Goal: Transaction & Acquisition: Purchase product/service

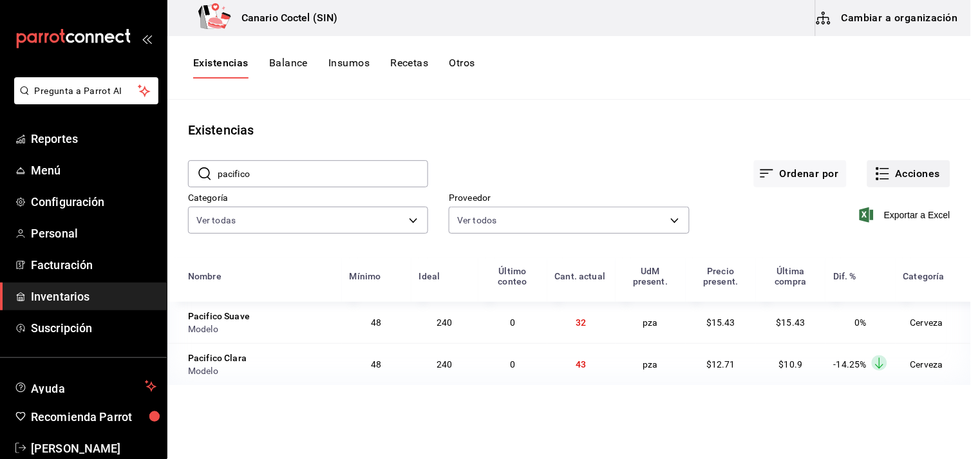
click at [937, 172] on button "Acciones" at bounding box center [908, 173] width 83 height 27
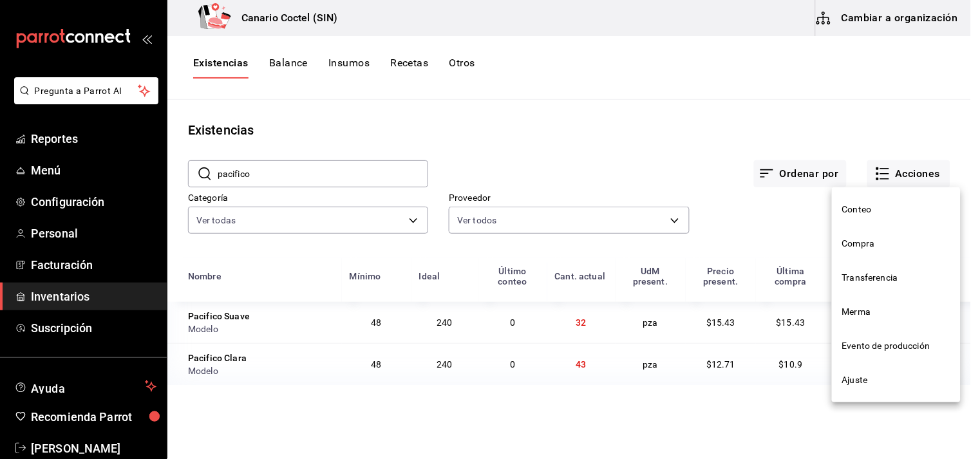
click at [857, 243] on span "Compra" at bounding box center [896, 244] width 108 height 14
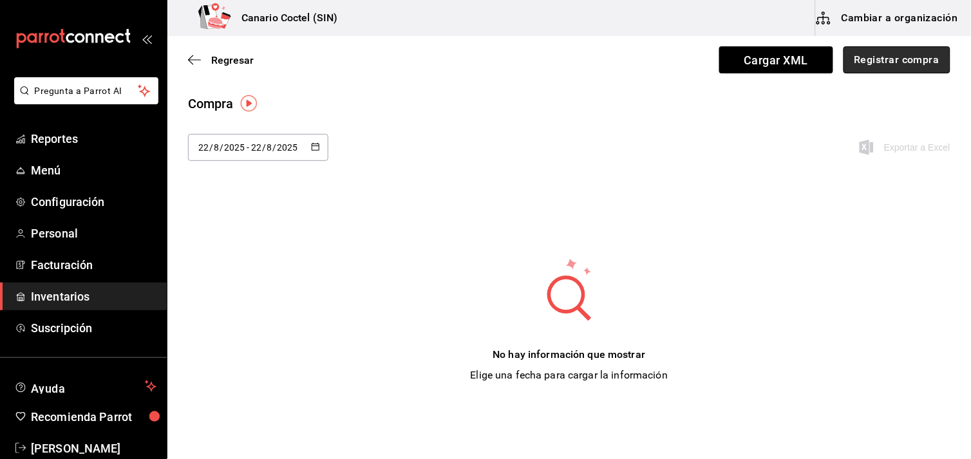
click at [885, 55] on button "Registrar compra" at bounding box center [896, 59] width 107 height 27
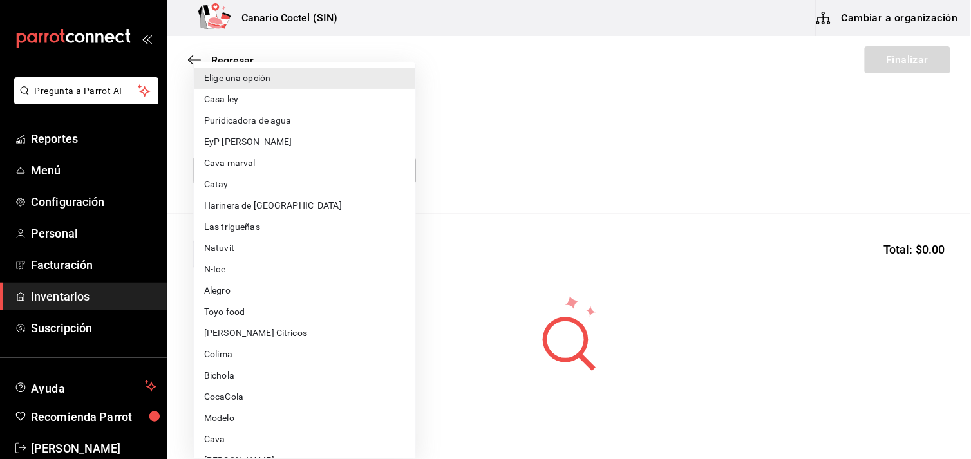
click at [398, 174] on body "Pregunta a Parrot AI Reportes Menú Configuración Personal Facturación Inventari…" at bounding box center [485, 193] width 971 height 386
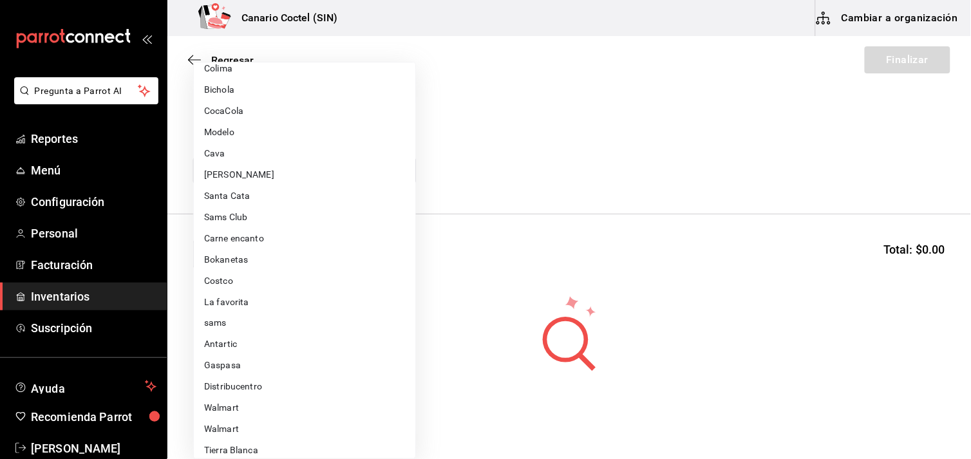
scroll to position [357, 0]
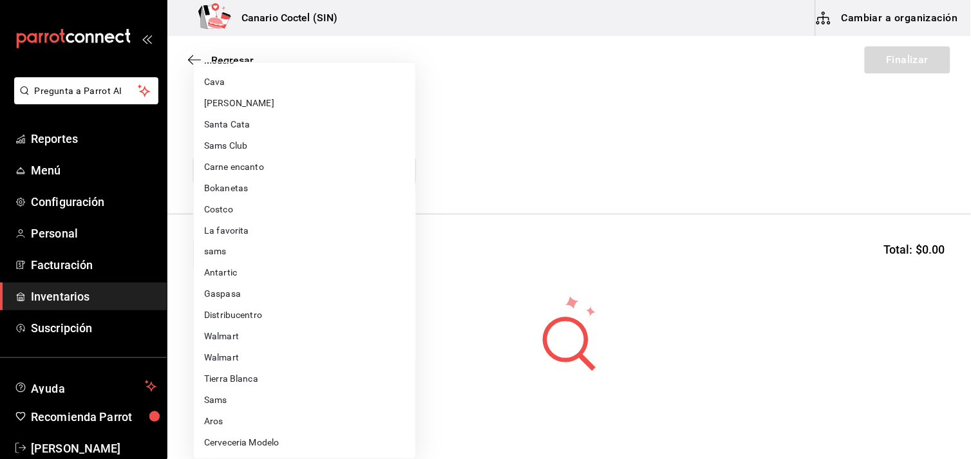
click at [265, 441] on li "Cerveceria Modelo" at bounding box center [304, 443] width 221 height 21
type input "52e9878a-fd3f-471a-94d9-d57202761e79"
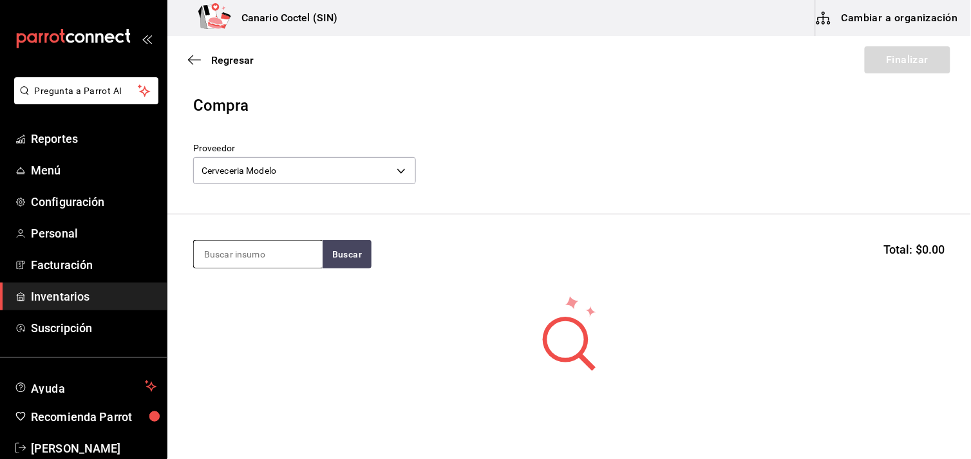
click at [259, 252] on input at bounding box center [258, 254] width 129 height 27
type input "p"
type input "c"
type input "m"
type input "c"
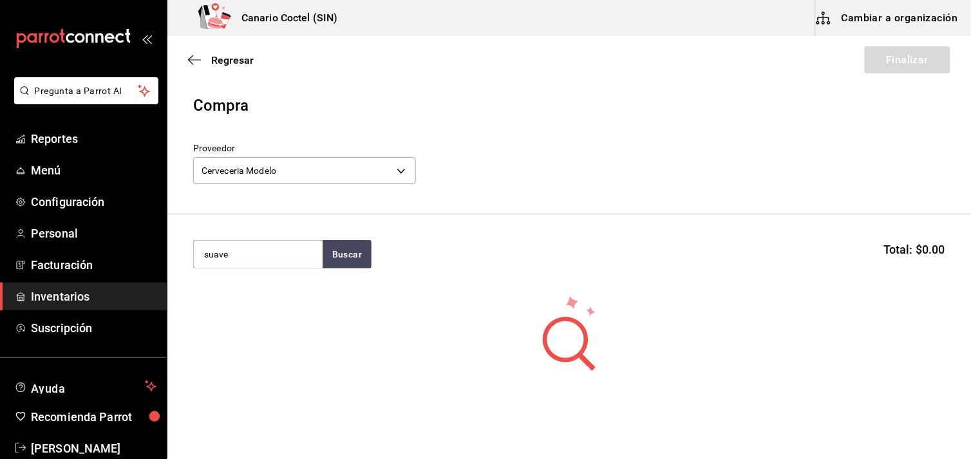
type input "suave"
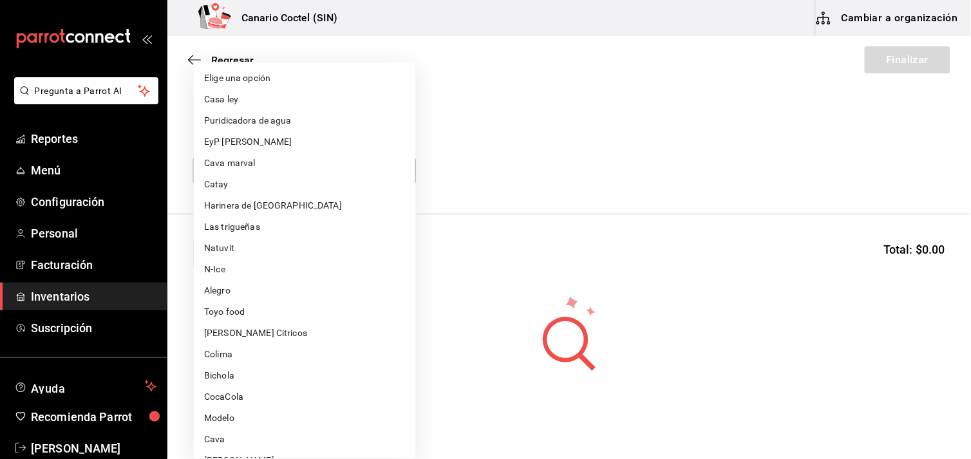
click at [400, 169] on body "Pregunta a Parrot AI Reportes Menú Configuración Personal Facturación Inventari…" at bounding box center [485, 193] width 971 height 386
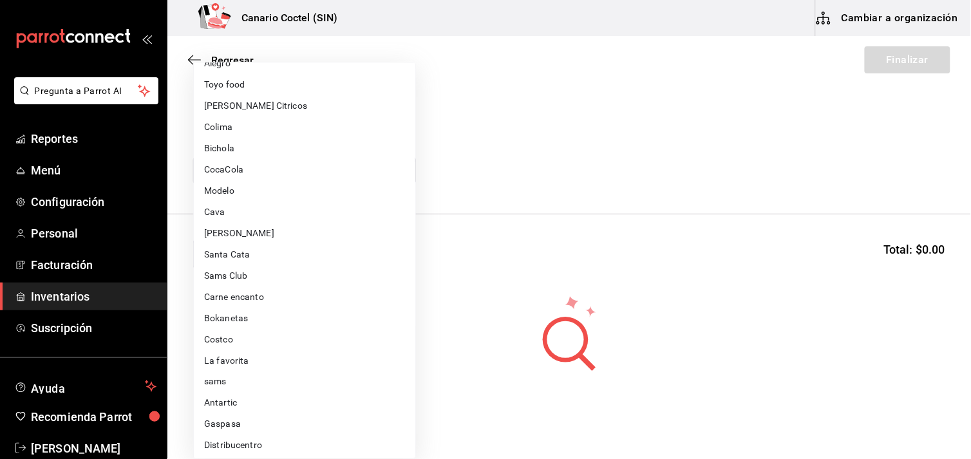
scroll to position [442, 0]
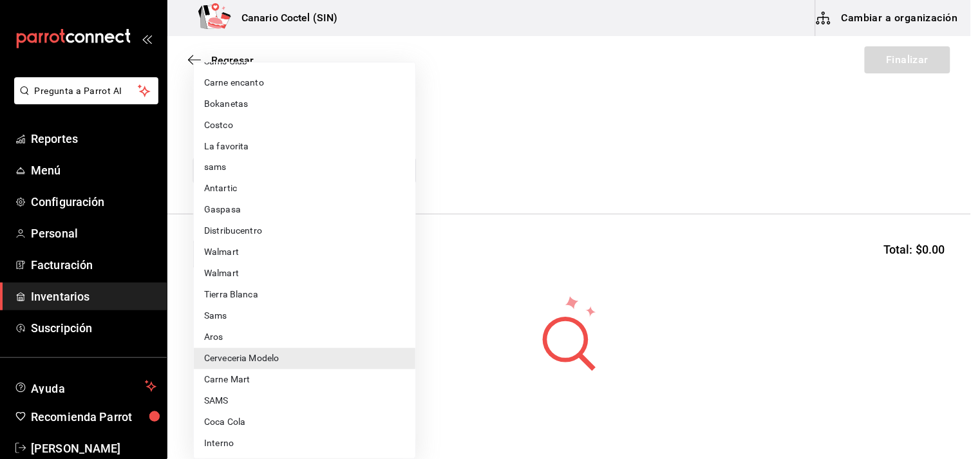
click at [231, 273] on li "Walmart" at bounding box center [304, 273] width 221 height 21
type input "9c83c466-c022-4040-a3e1-7f0d92baf5d7"
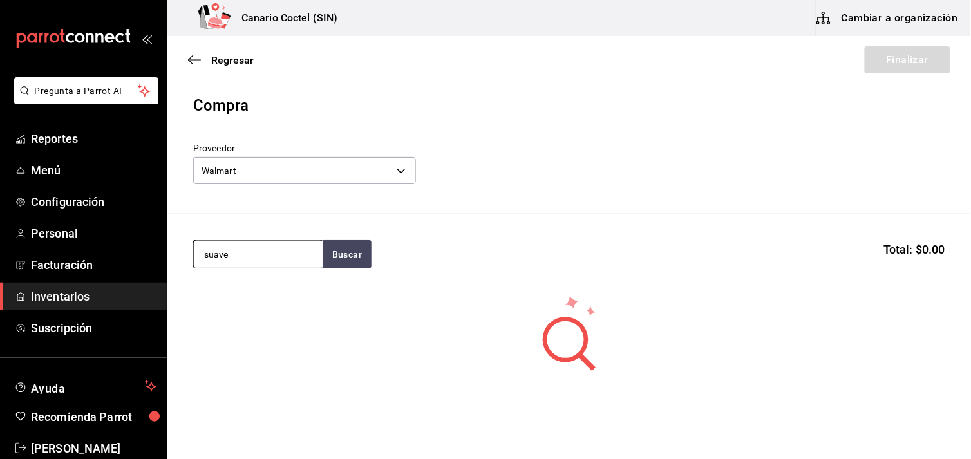
drag, startPoint x: 234, startPoint y: 258, endPoint x: 196, endPoint y: 245, distance: 39.7
click at [196, 245] on input "suave" at bounding box center [258, 254] width 129 height 27
type input "p"
type input "cerve"
click at [399, 174] on body "Pregunta a Parrot AI Reportes Menú Configuración Personal Facturación Inventari…" at bounding box center [485, 193] width 971 height 386
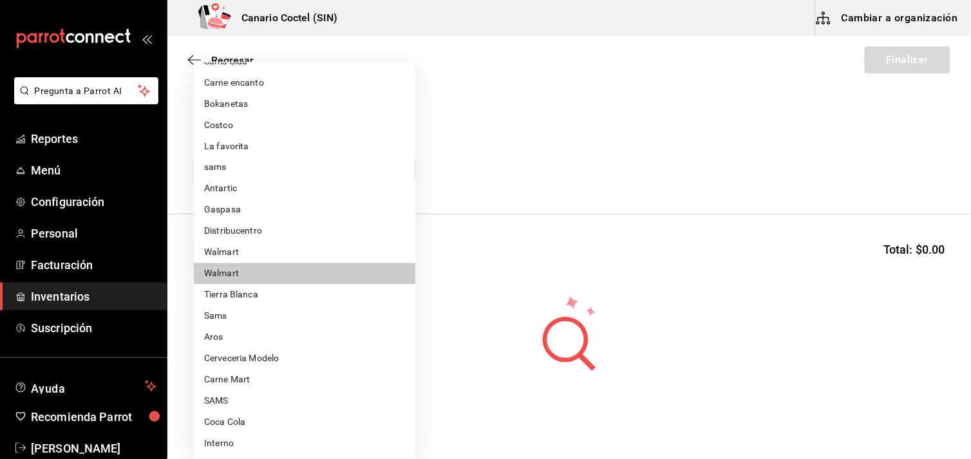
click at [245, 251] on li "Walmart" at bounding box center [304, 252] width 221 height 21
type input "368951de-21f5-4266-aec8-27b013a2c4b1"
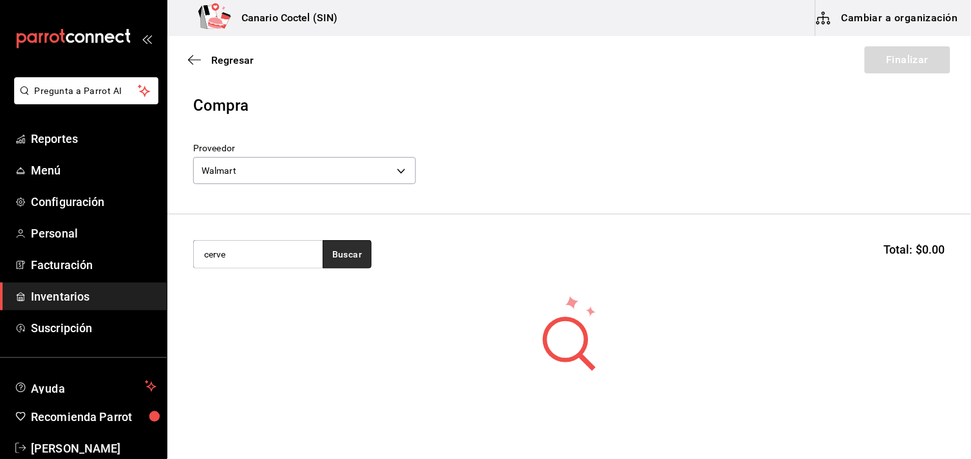
click at [332, 256] on button "Buscar" at bounding box center [347, 254] width 49 height 28
drag, startPoint x: 232, startPoint y: 248, endPoint x: 191, endPoint y: 248, distance: 41.2
click at [191, 248] on section "cerve Buscar Total: $0.00" at bounding box center [569, 254] width 804 height 80
type input "pacificp"
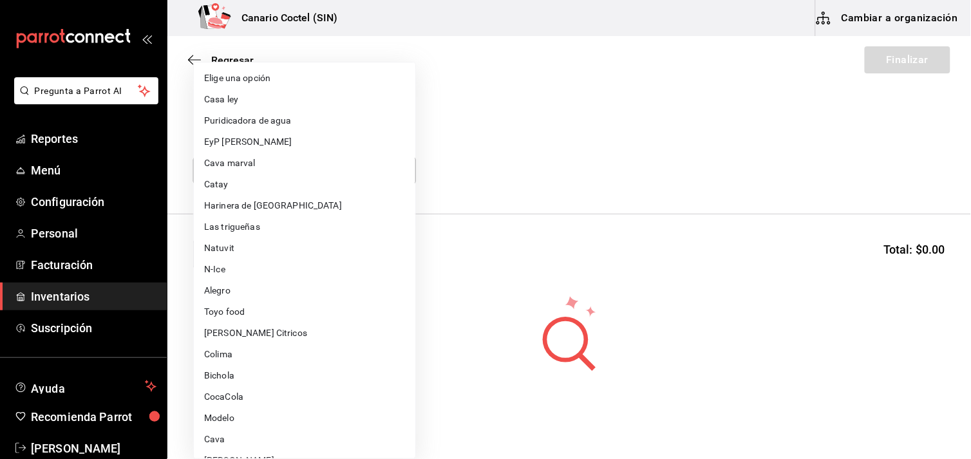
click at [402, 173] on body "Pregunta a Parrot AI Reportes Menú Configuración Personal Facturación Inventari…" at bounding box center [485, 193] width 971 height 386
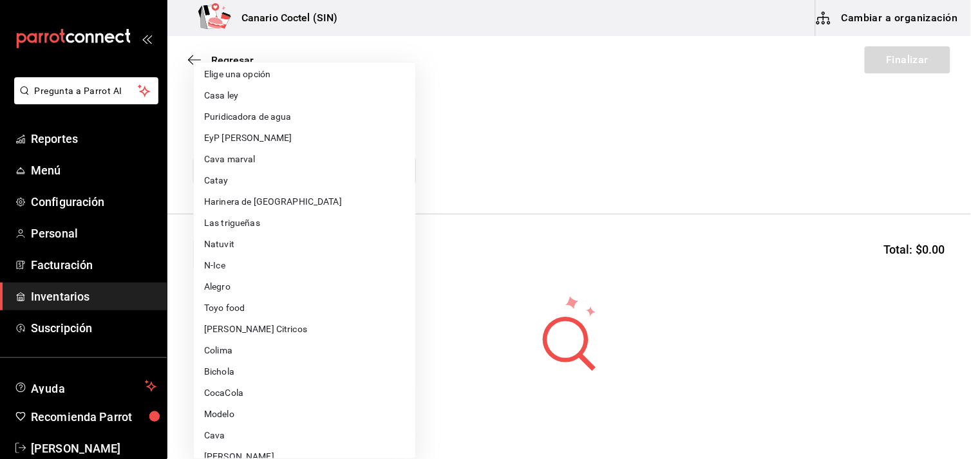
scroll to position [0, 0]
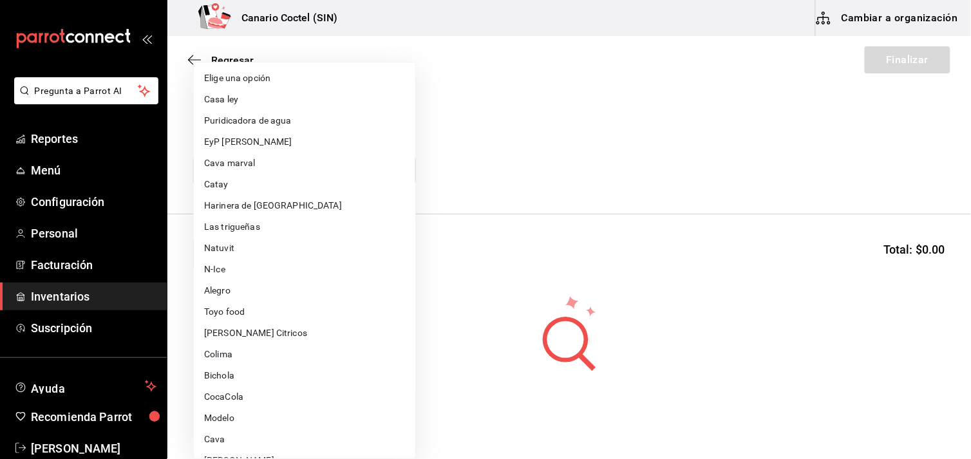
click at [249, 98] on li "Casa ley" at bounding box center [304, 99] width 221 height 21
type input "23d572fd-bc86-468a-ba77-a08da82f26a0"
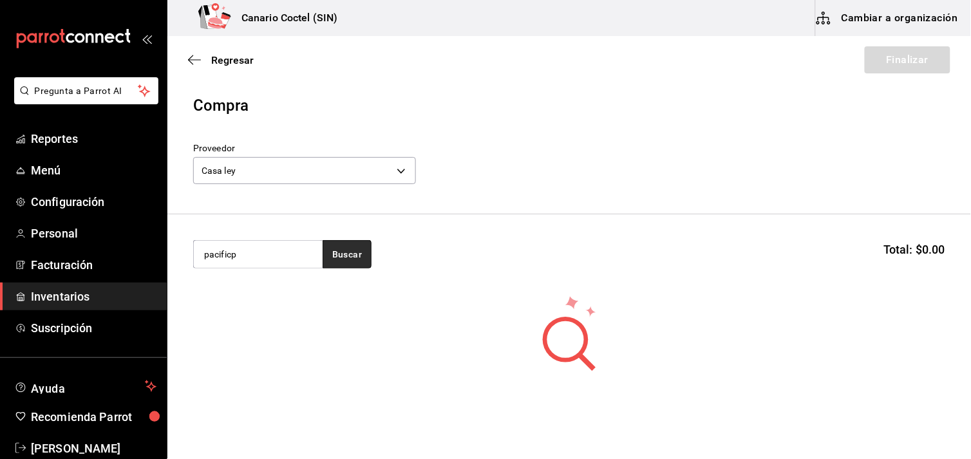
click at [350, 249] on button "Buscar" at bounding box center [347, 254] width 49 height 28
click at [277, 255] on input "pacificp" at bounding box center [258, 254] width 129 height 27
click at [349, 256] on button "Buscar" at bounding box center [347, 254] width 49 height 28
click at [252, 253] on input "pacifi" at bounding box center [258, 254] width 129 height 27
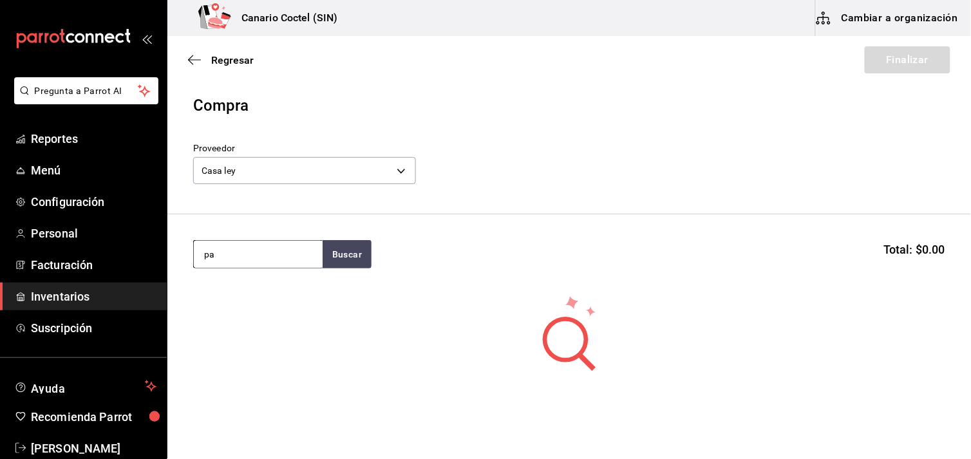
type input "p"
type input "cer"
click at [927, 20] on button "Cambiar a organización" at bounding box center [888, 18] width 145 height 36
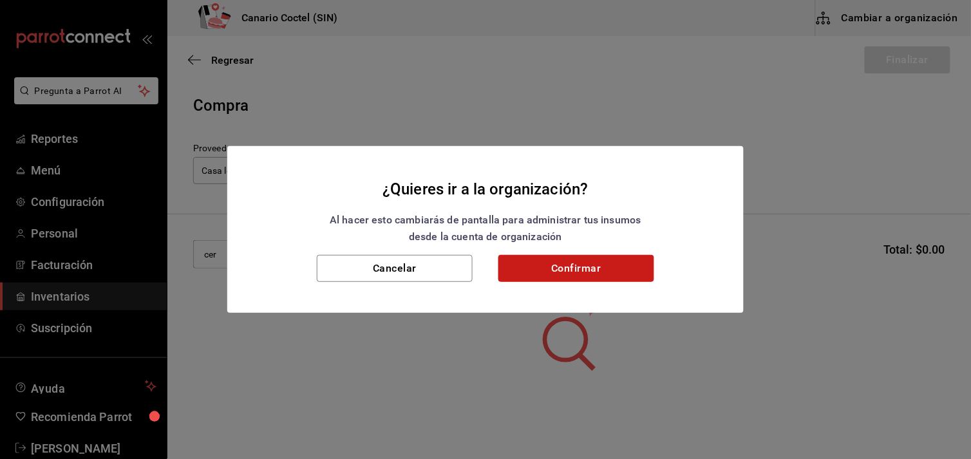
click at [572, 259] on button "Confirmar" at bounding box center [576, 268] width 156 height 27
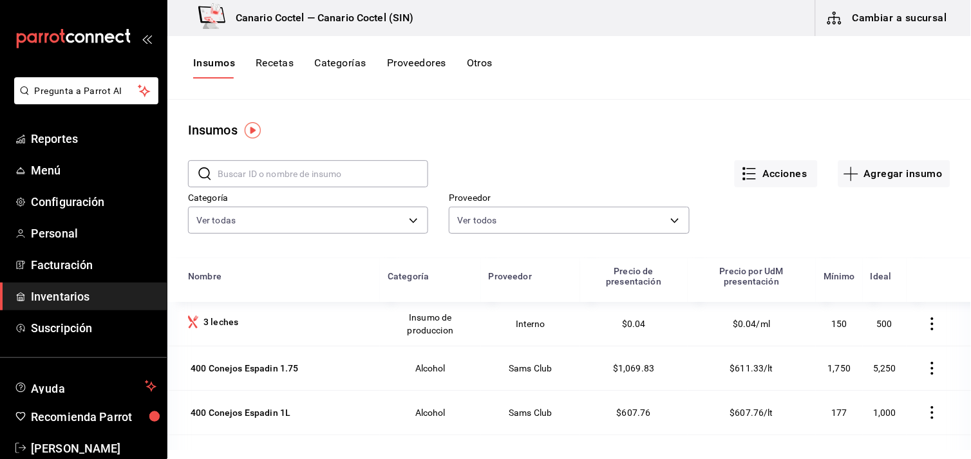
click at [260, 175] on input "text" at bounding box center [323, 174] width 211 height 26
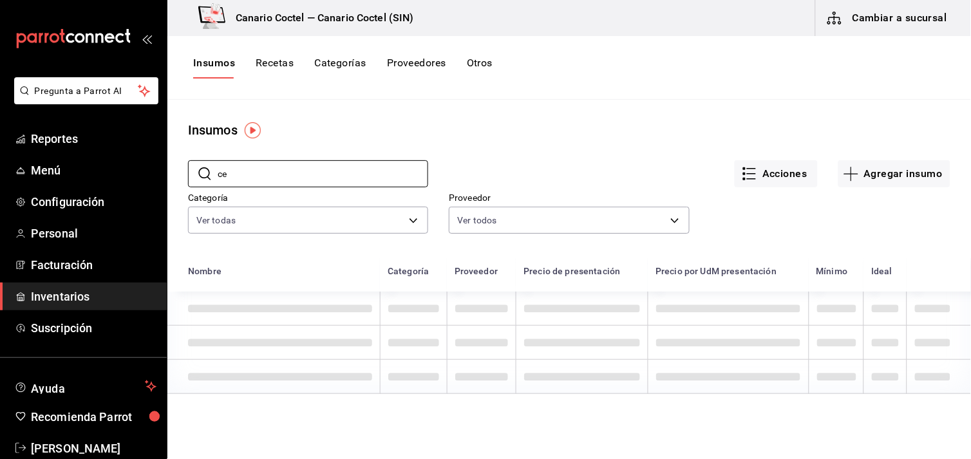
type input "c"
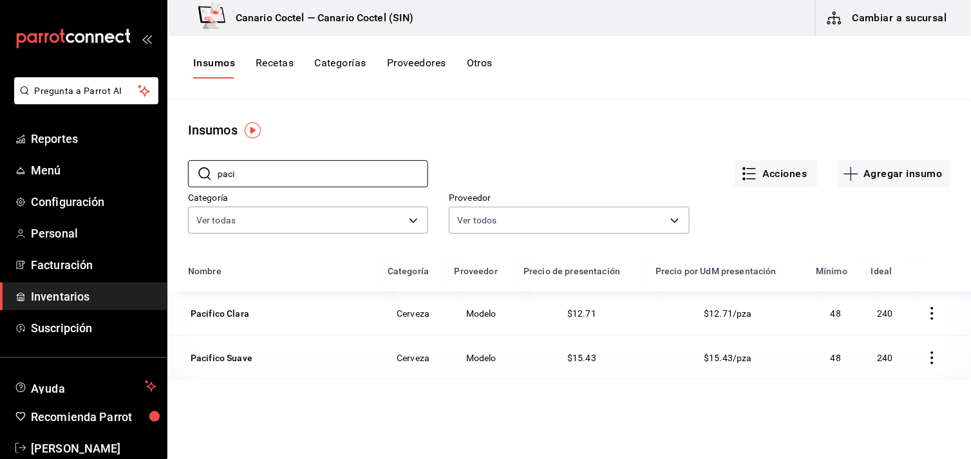
type input "paci"
click at [928, 19] on button "Cambiar a sucursal" at bounding box center [888, 18] width 145 height 36
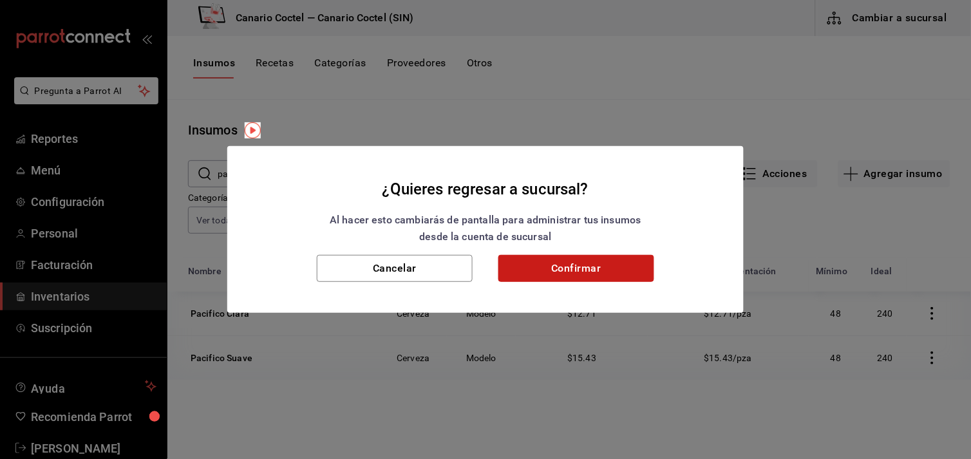
click at [636, 266] on button "Confirmar" at bounding box center [576, 268] width 156 height 27
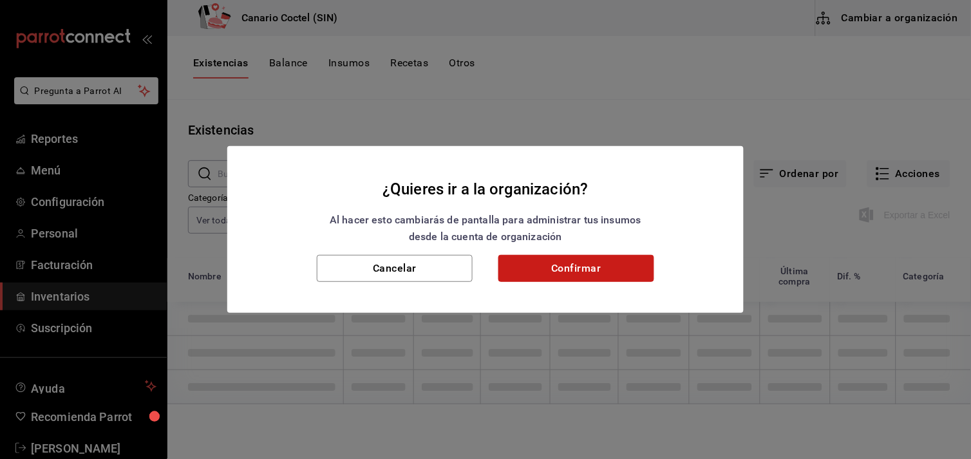
click at [615, 273] on button "Confirmar" at bounding box center [576, 268] width 156 height 27
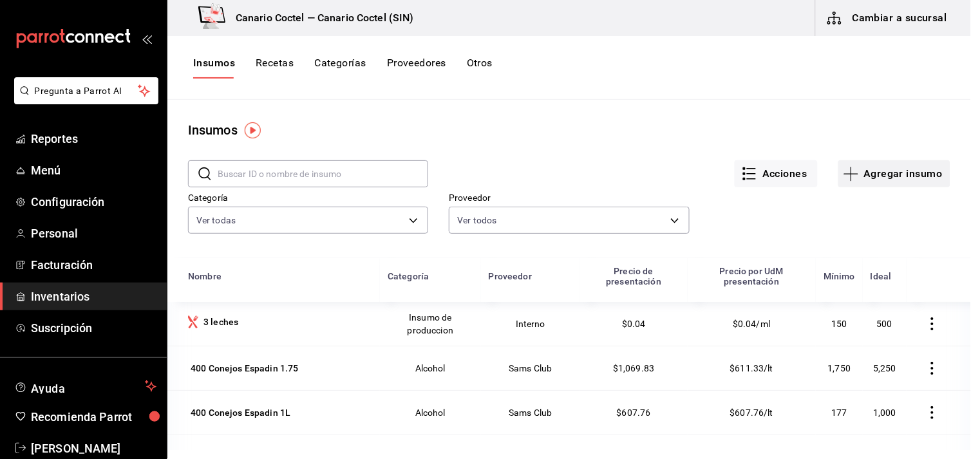
click at [913, 175] on button "Agregar insumo" at bounding box center [894, 173] width 112 height 27
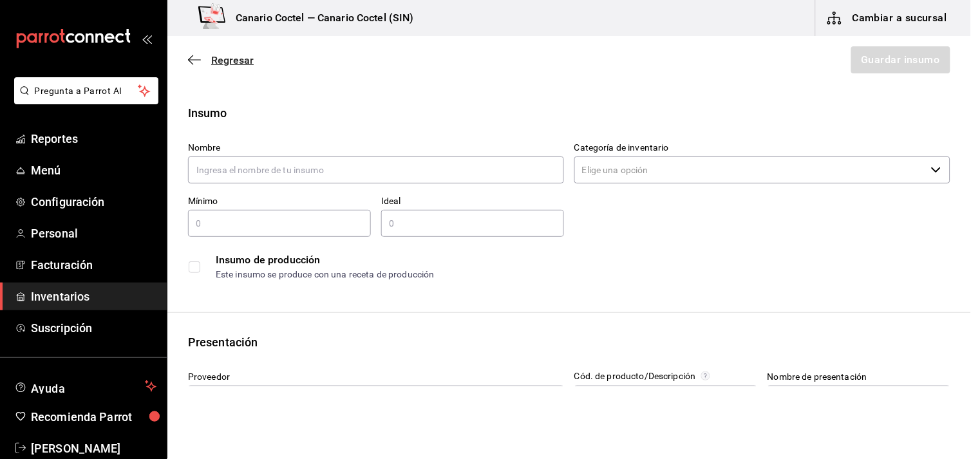
click at [189, 61] on icon "button" at bounding box center [190, 60] width 5 height 10
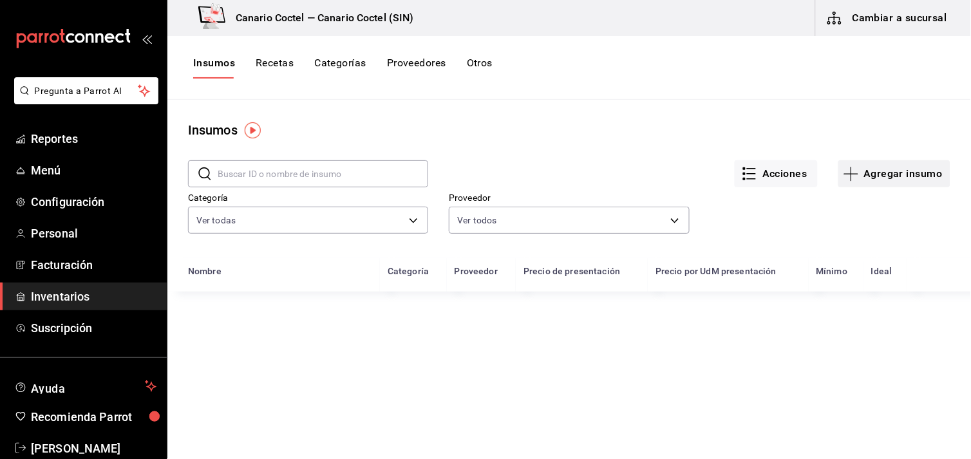
click at [908, 169] on button "Agregar insumo" at bounding box center [894, 173] width 112 height 27
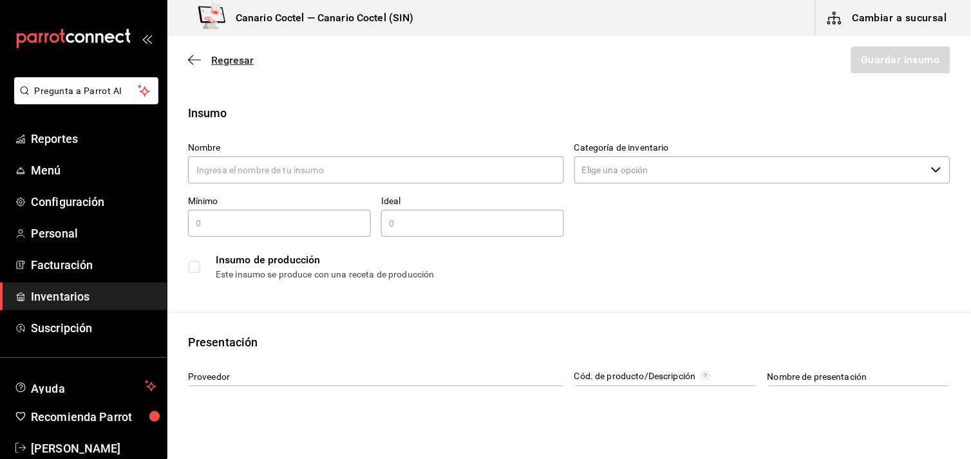
click at [195, 54] on span "Regresar" at bounding box center [221, 60] width 66 height 12
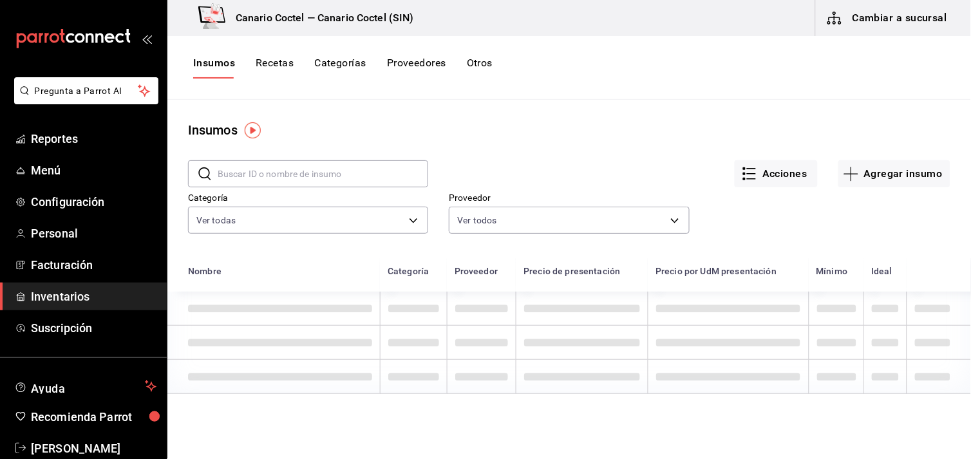
click at [195, 53] on div "Insumos Recetas Categorías Proveedores Otros" at bounding box center [569, 68] width 804 height 64
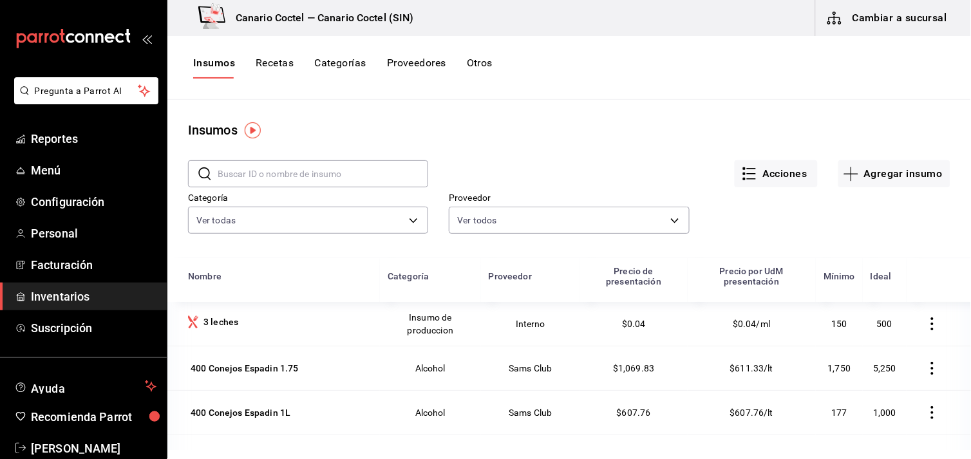
click at [66, 293] on span "Inventarios" at bounding box center [94, 296] width 126 height 17
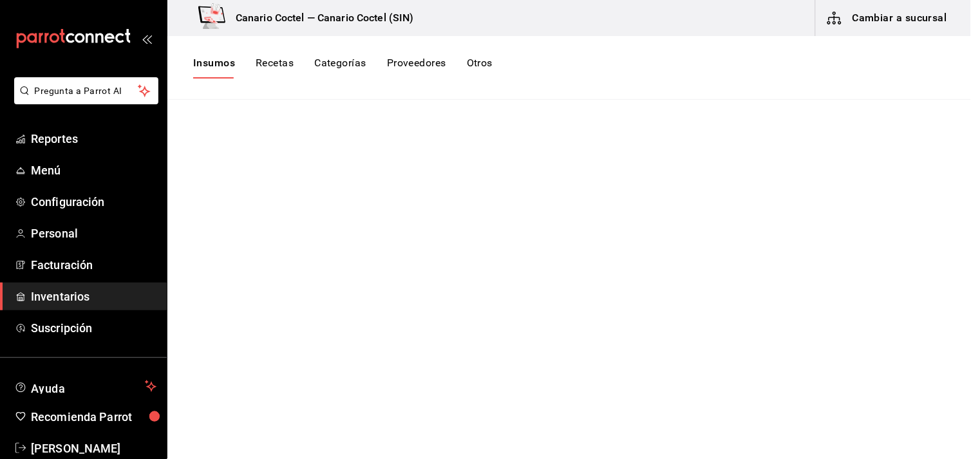
click at [899, 17] on button "Cambiar a sucursal" at bounding box center [888, 18] width 145 height 36
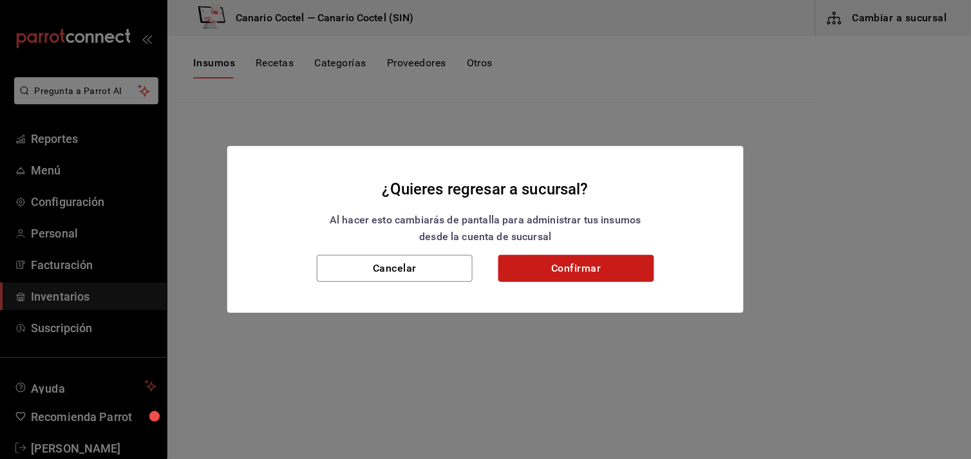
click at [601, 262] on button "Confirmar" at bounding box center [576, 268] width 156 height 27
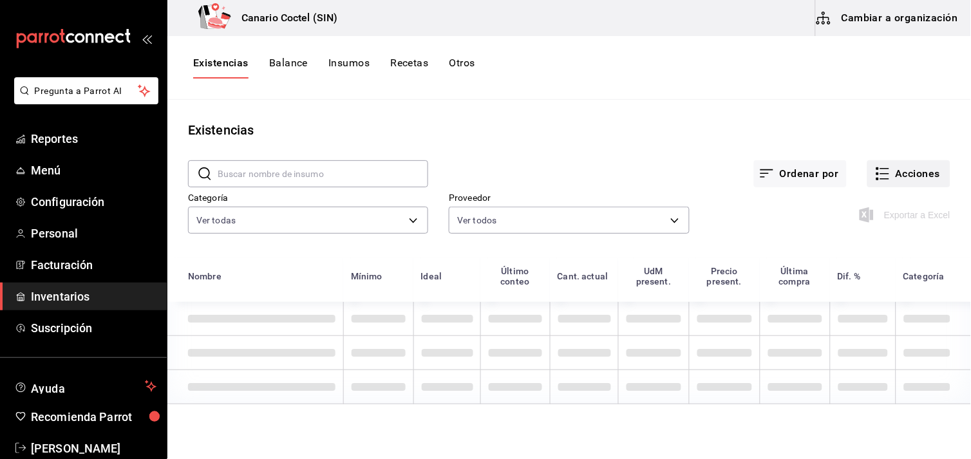
click at [923, 172] on button "Acciones" at bounding box center [908, 173] width 83 height 27
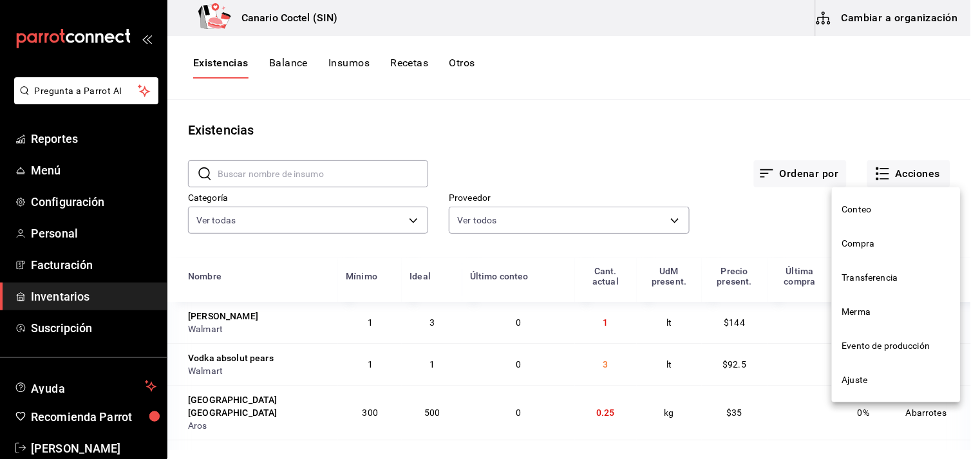
click at [861, 239] on span "Compra" at bounding box center [896, 244] width 108 height 14
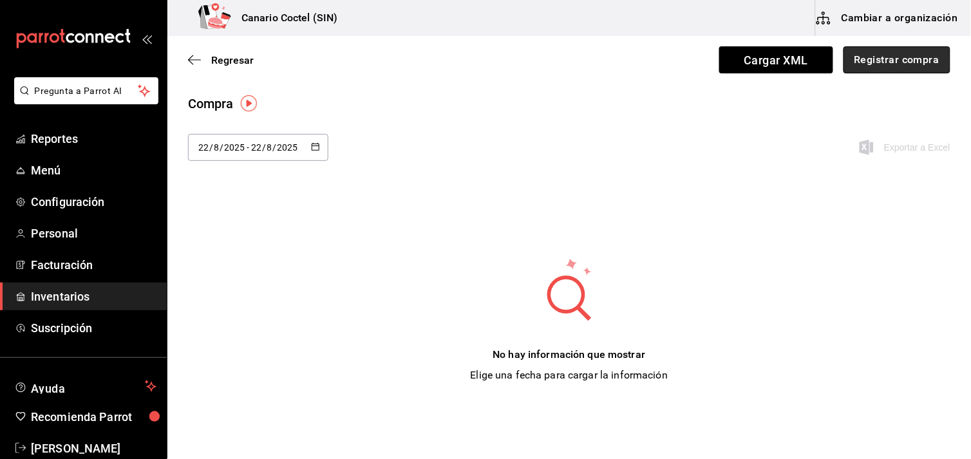
click at [913, 59] on button "Registrar compra" at bounding box center [896, 59] width 107 height 27
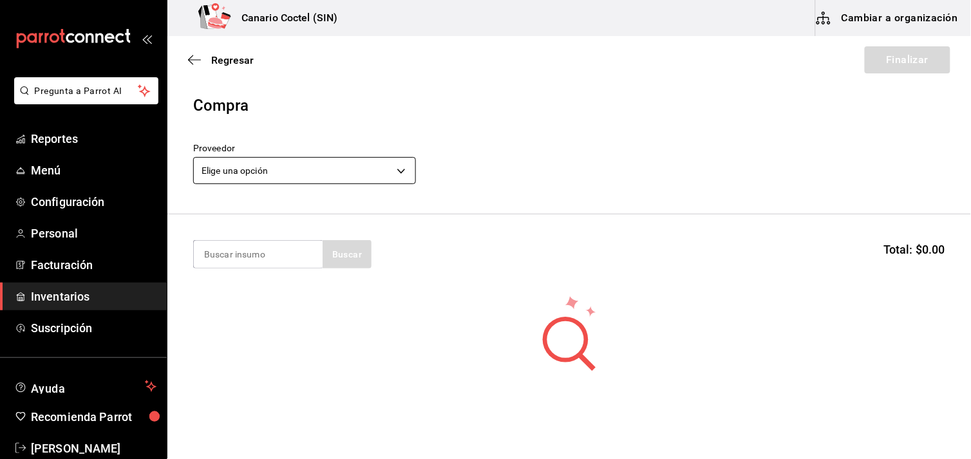
click at [403, 168] on body "Pregunta a Parrot AI Reportes Menú Configuración Personal Facturación Inventari…" at bounding box center [485, 193] width 971 height 386
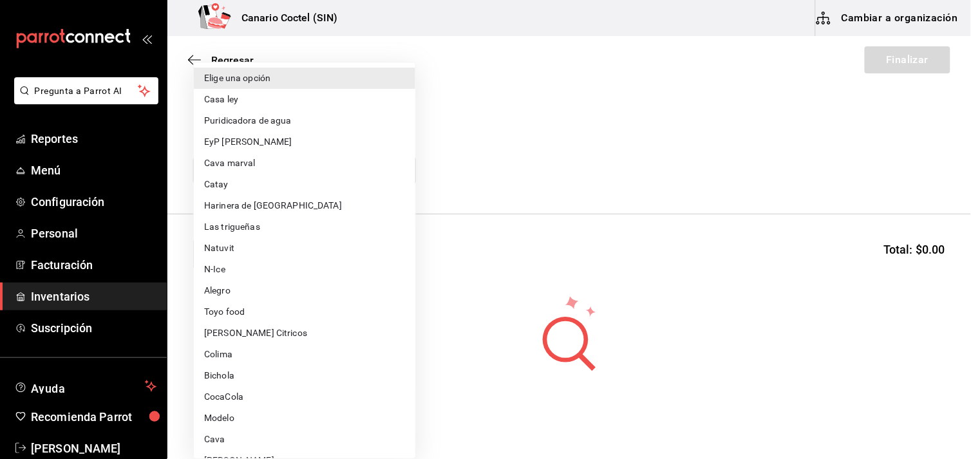
click at [219, 417] on li "Modelo" at bounding box center [304, 418] width 221 height 21
type input "f730aae4-2a89-437e-89cc-c75faca9b190"
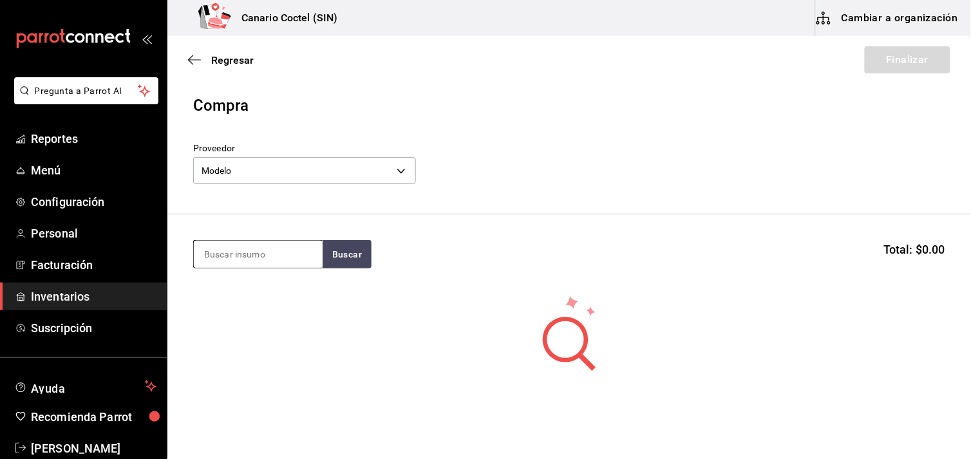
click at [271, 258] on input at bounding box center [258, 254] width 129 height 27
type input "paci"
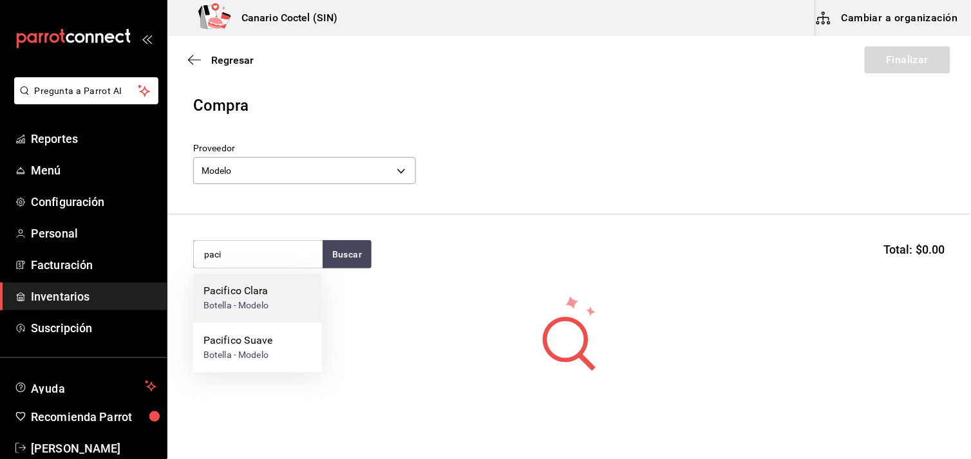
click at [259, 282] on div "[PERSON_NAME] - Modelo" at bounding box center [257, 299] width 129 height 50
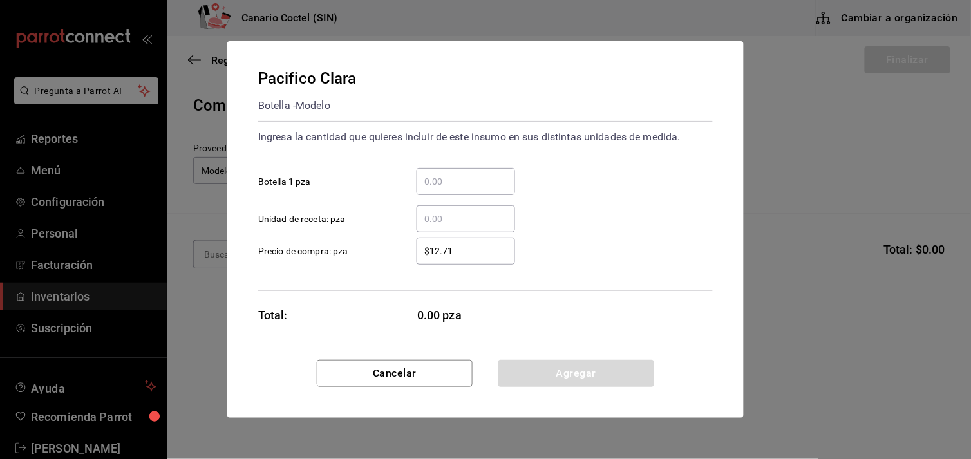
click at [458, 176] on input "​ Botella 1 pza" at bounding box center [466, 181] width 99 height 15
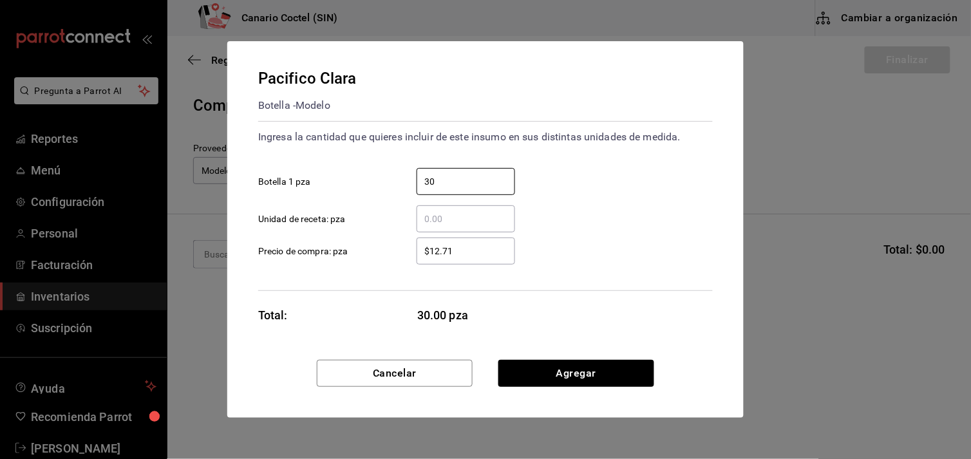
type input "30"
click at [451, 249] on input "$12.71" at bounding box center [466, 250] width 99 height 15
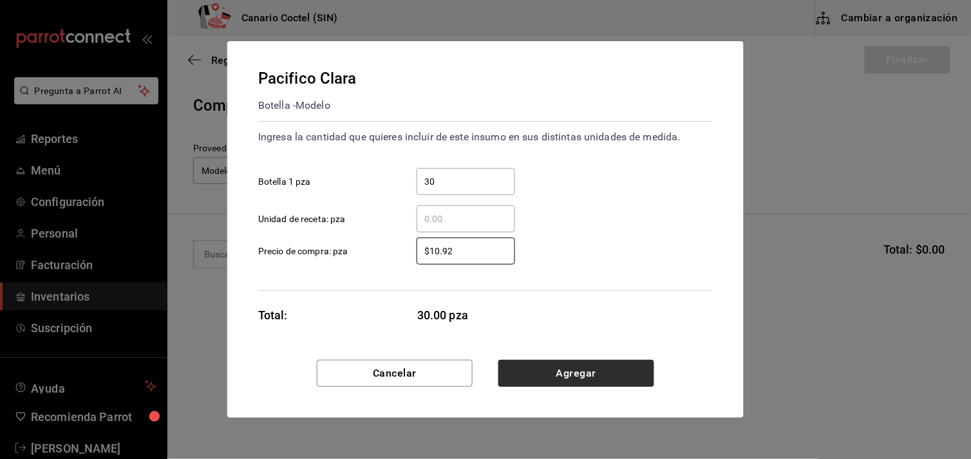
type input "$10.92"
click at [593, 374] on button "Agregar" at bounding box center [576, 373] width 156 height 27
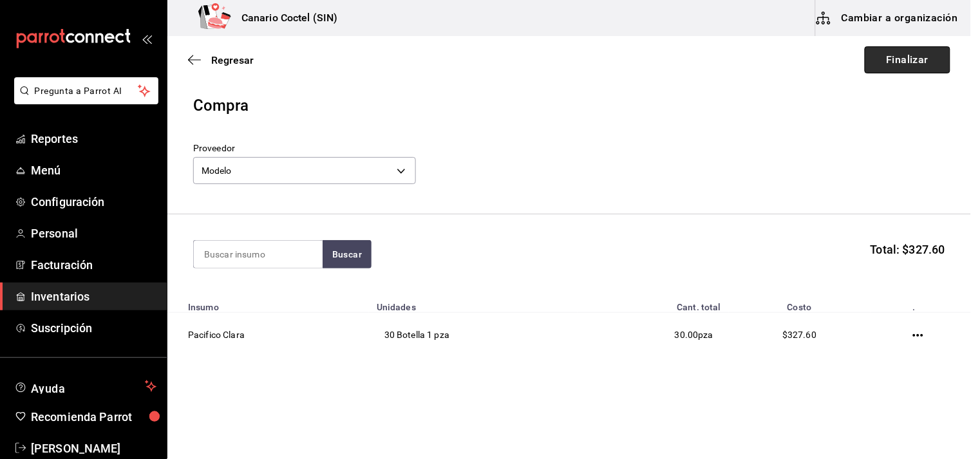
click at [879, 61] on button "Finalizar" at bounding box center [908, 59] width 86 height 27
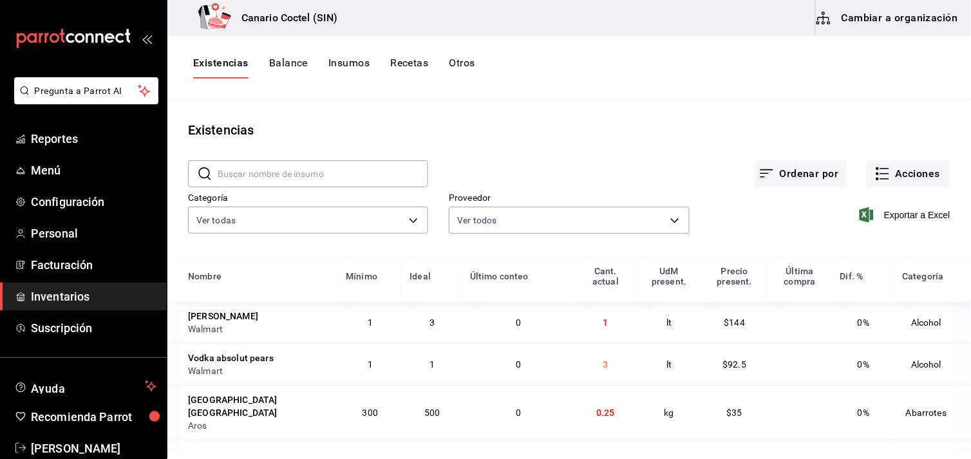
click at [245, 175] on input "text" at bounding box center [323, 174] width 211 height 26
type input "pacifico"
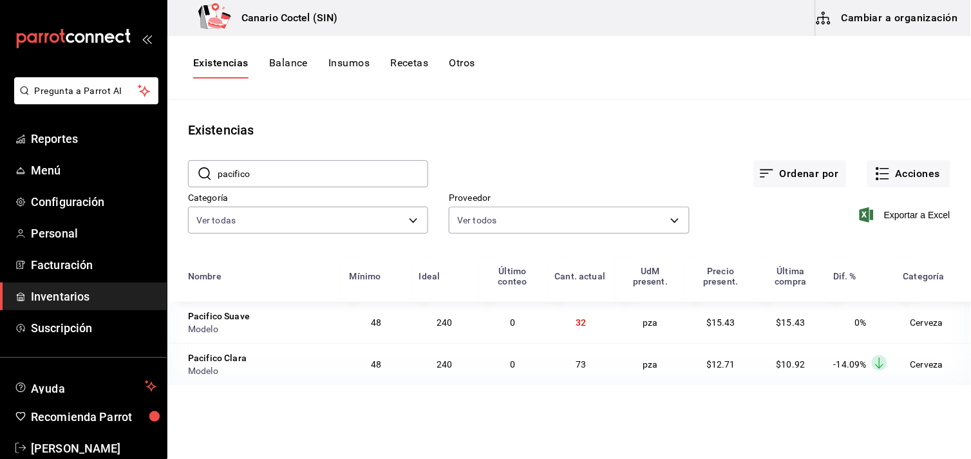
click at [285, 61] on button "Balance" at bounding box center [288, 68] width 39 height 22
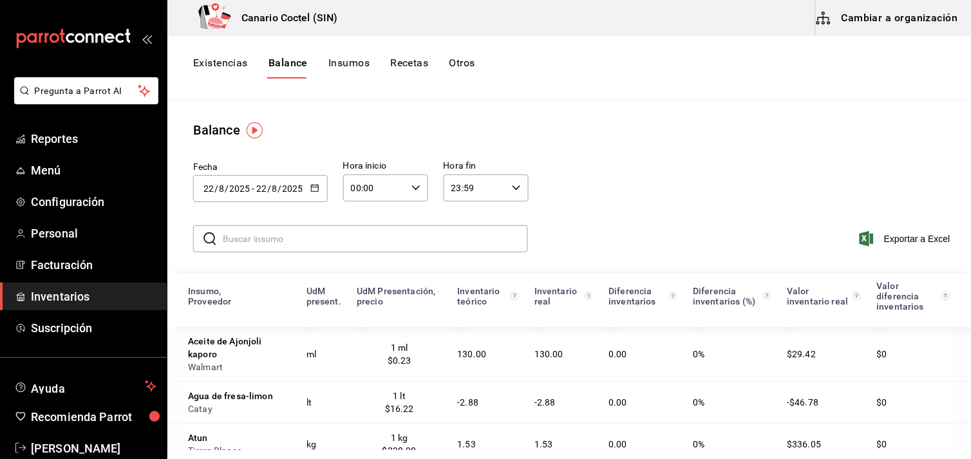
click at [245, 242] on input "text" at bounding box center [375, 239] width 305 height 26
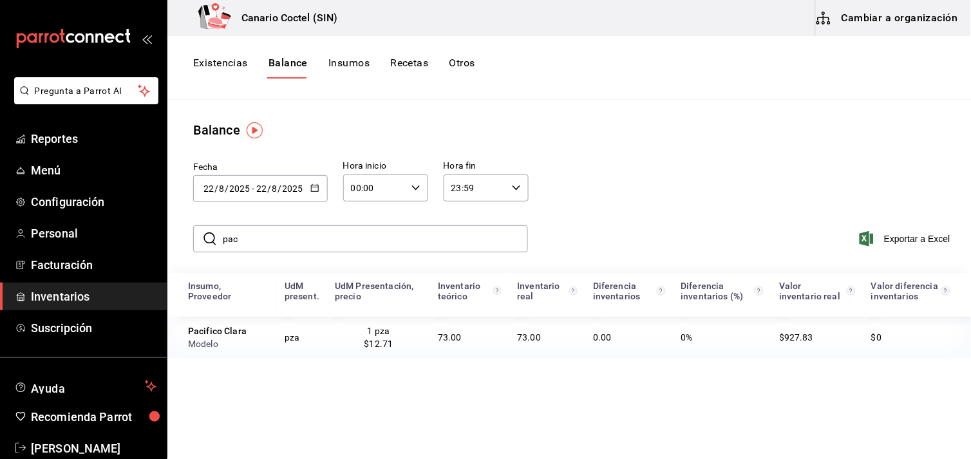
type input "pac"
click at [227, 63] on button "Existencias" at bounding box center [220, 68] width 55 height 22
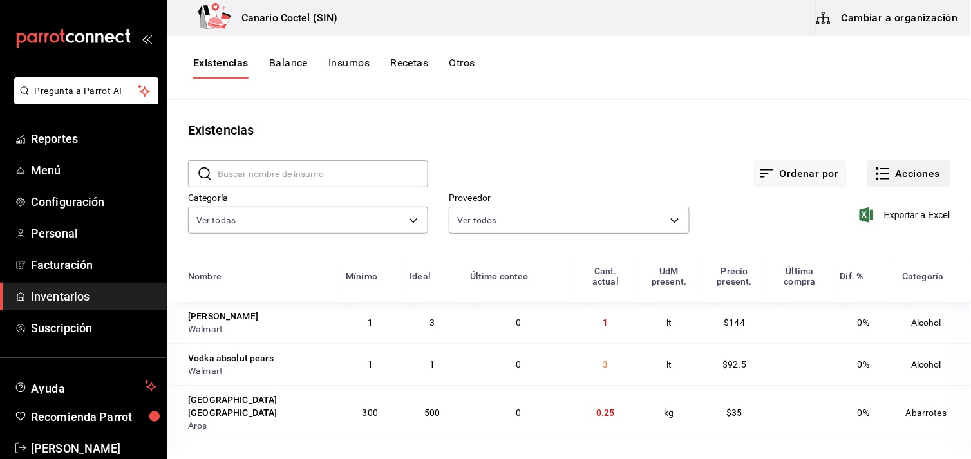
click at [901, 178] on button "Acciones" at bounding box center [908, 173] width 83 height 27
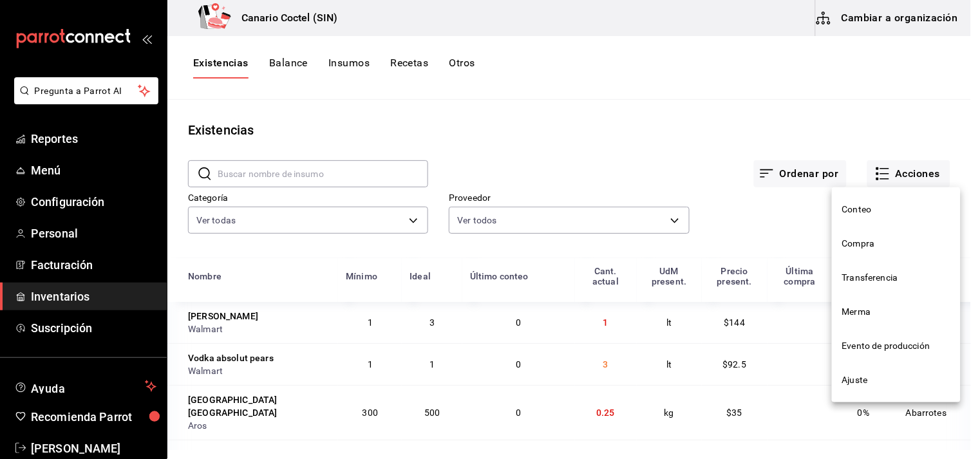
click at [874, 240] on span "Compra" at bounding box center [896, 244] width 108 height 14
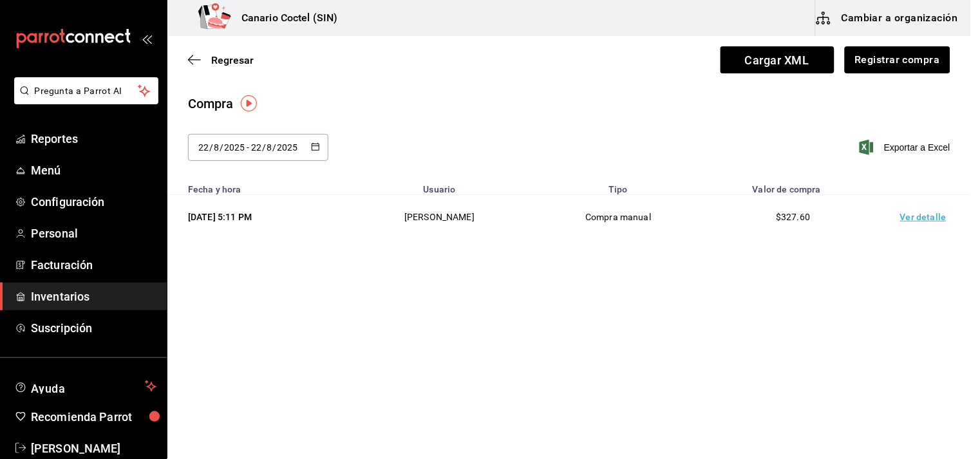
click at [320, 145] on div "[DATE] [DATE] - [DATE] [DATE]" at bounding box center [258, 147] width 140 height 27
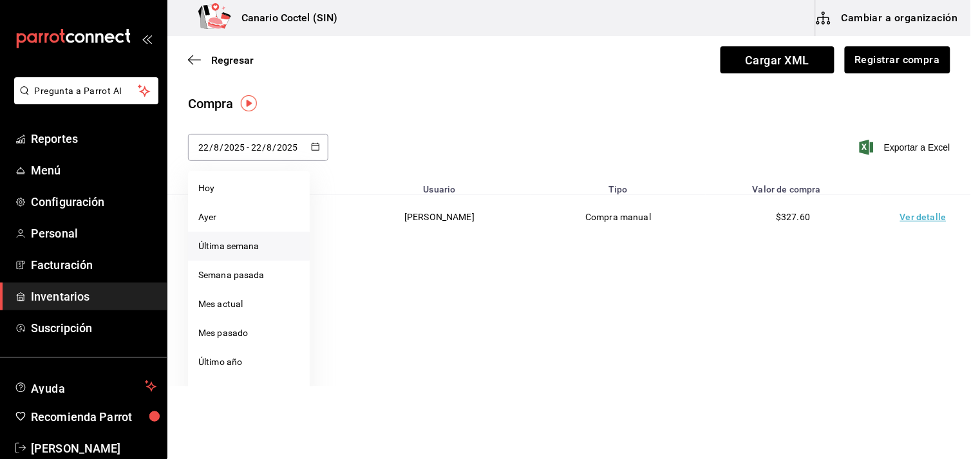
click at [229, 247] on li "Última semana" at bounding box center [249, 246] width 122 height 29
type input "[DATE]"
type input "17"
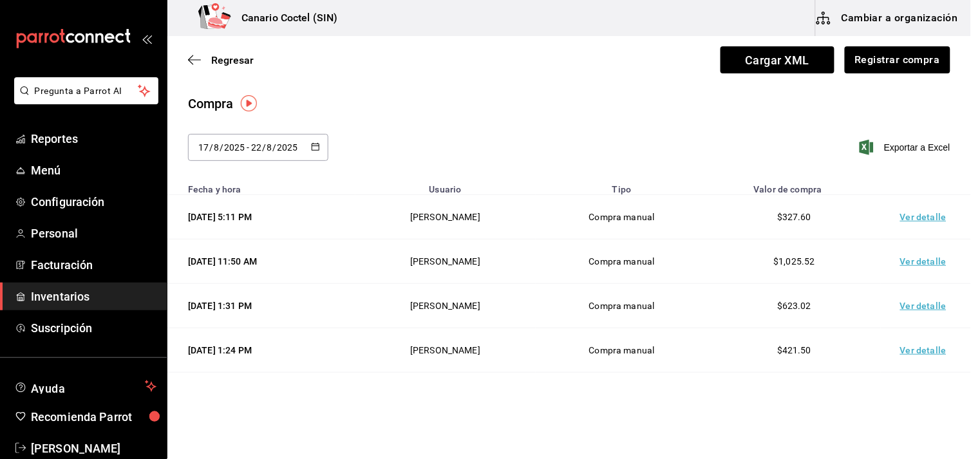
click at [910, 265] on td "Ver detalle" at bounding box center [926, 262] width 90 height 44
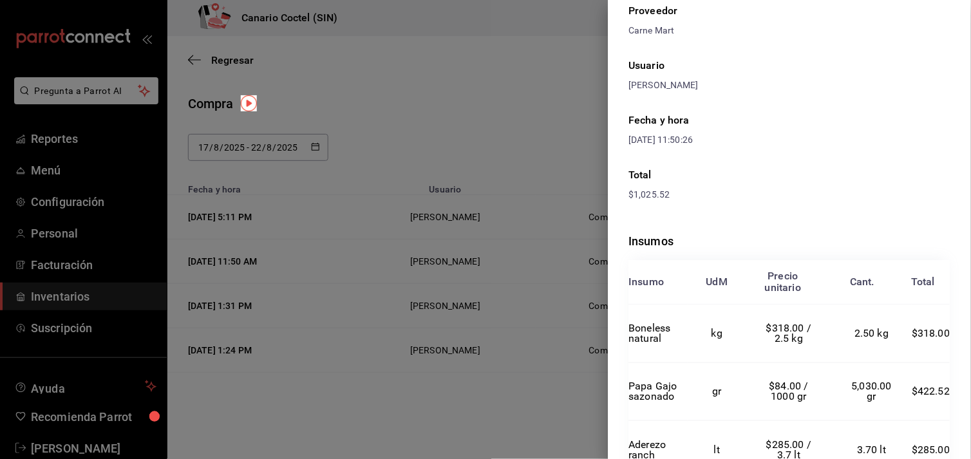
scroll to position [137, 0]
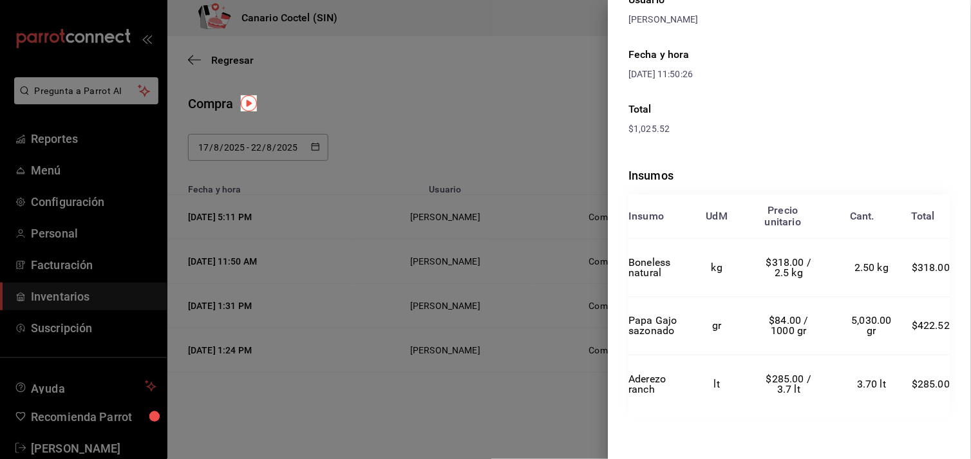
click at [544, 384] on div at bounding box center [485, 229] width 971 height 459
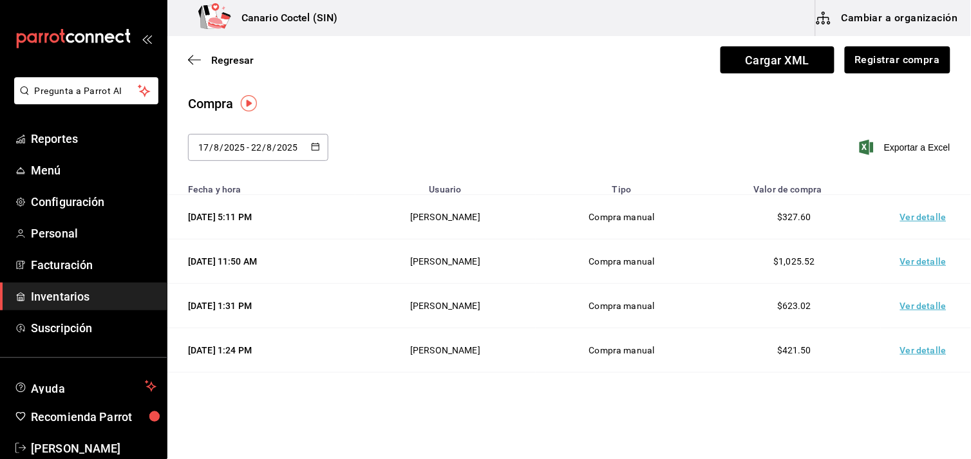
click at [923, 307] on td "Ver detalle" at bounding box center [926, 306] width 90 height 44
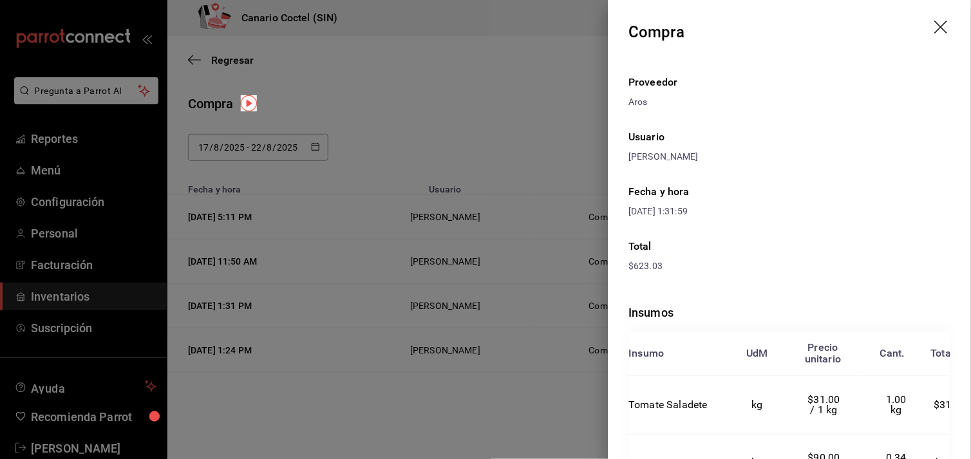
scroll to position [71, 0]
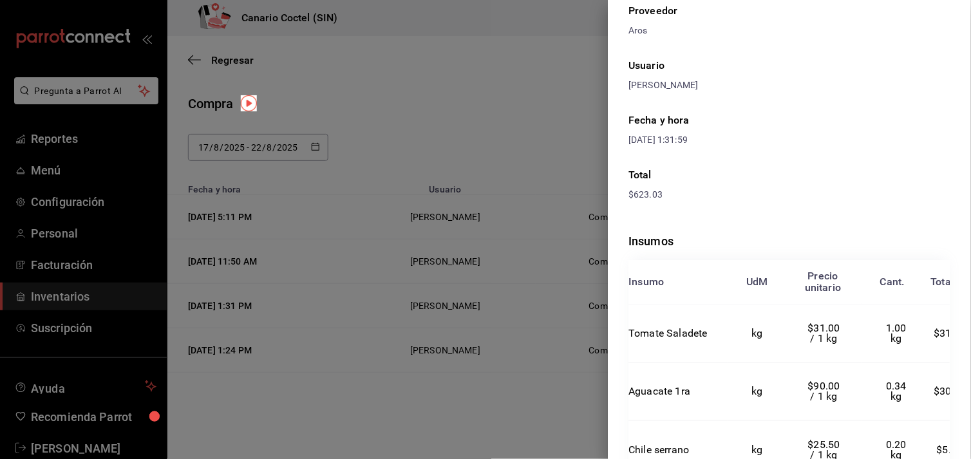
click at [386, 350] on div at bounding box center [485, 229] width 971 height 459
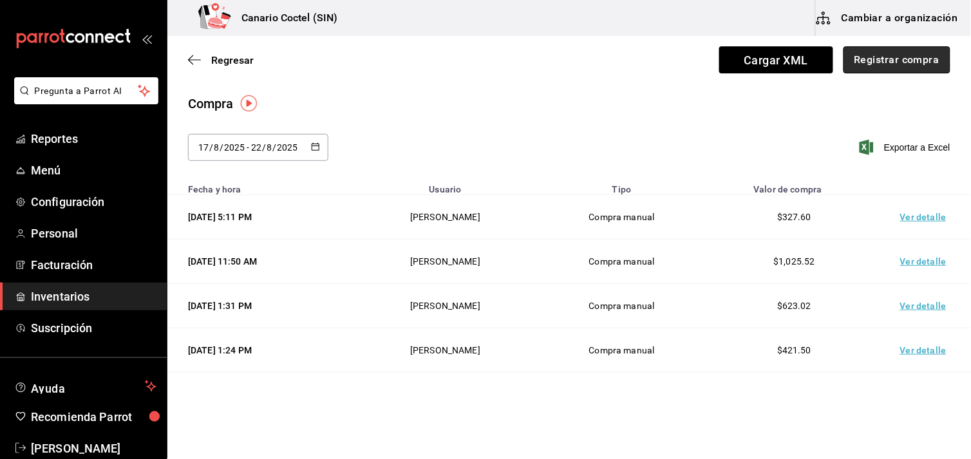
click at [889, 60] on button "Registrar compra" at bounding box center [896, 59] width 107 height 27
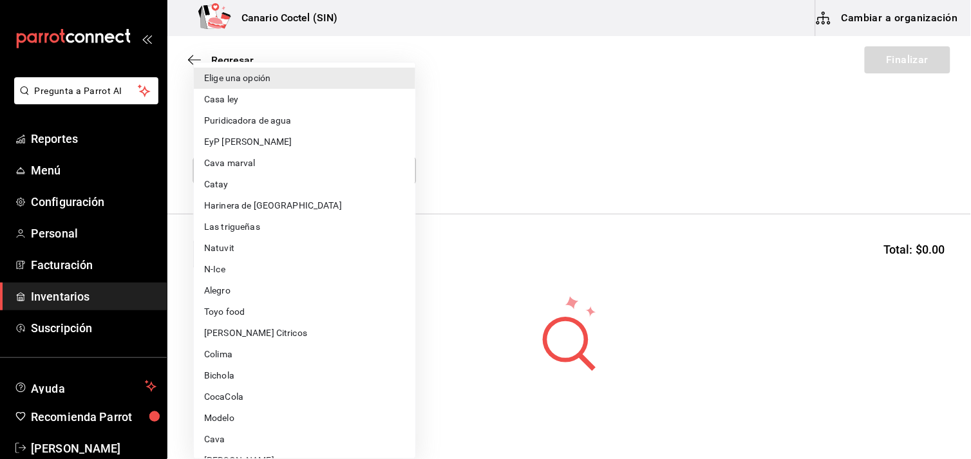
click at [400, 169] on body "Pregunta a Parrot AI Reportes Menú Configuración Personal Facturación Inventari…" at bounding box center [485, 193] width 971 height 386
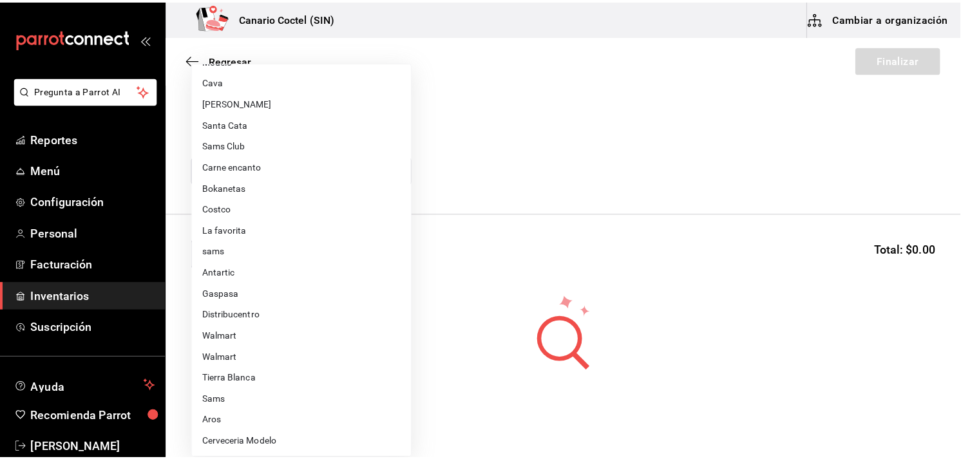
scroll to position [442, 0]
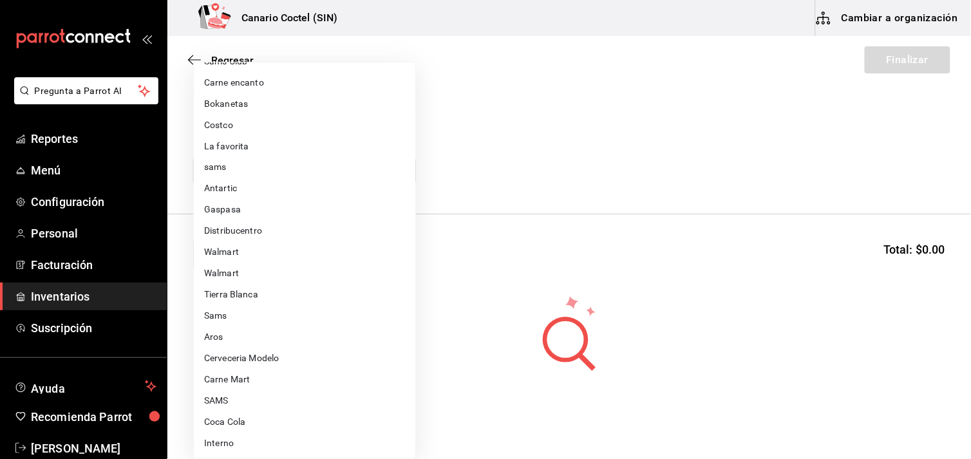
click at [243, 339] on li "Aros" at bounding box center [304, 337] width 221 height 21
type input "b9167449-11b7-497f-993d-6e5407facada"
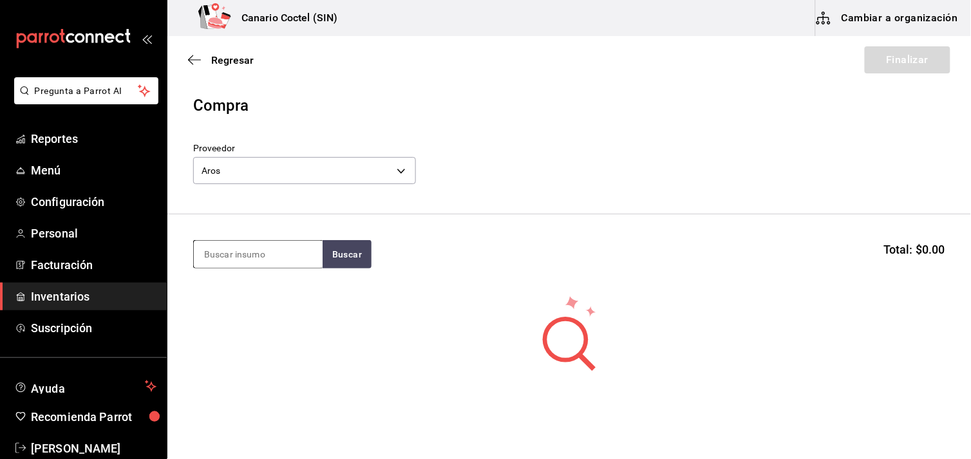
click at [245, 259] on input at bounding box center [258, 254] width 129 height 27
type input "piña"
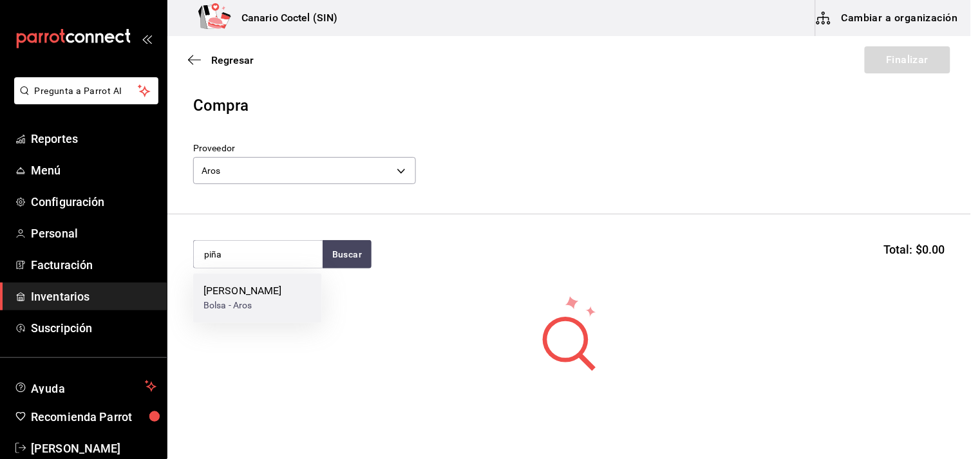
click at [232, 306] on div "Bolsa - Aros" at bounding box center [242, 306] width 79 height 14
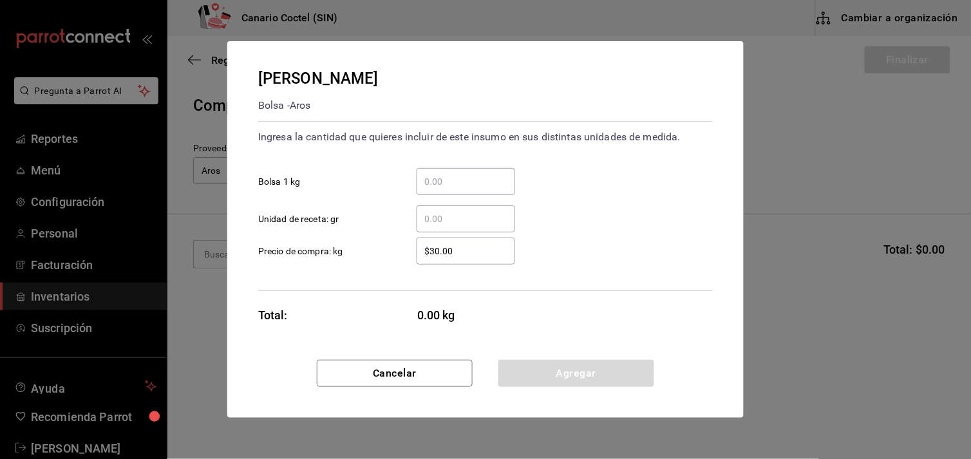
click at [453, 176] on input "​ Bolsa 1 kg" at bounding box center [466, 181] width 99 height 15
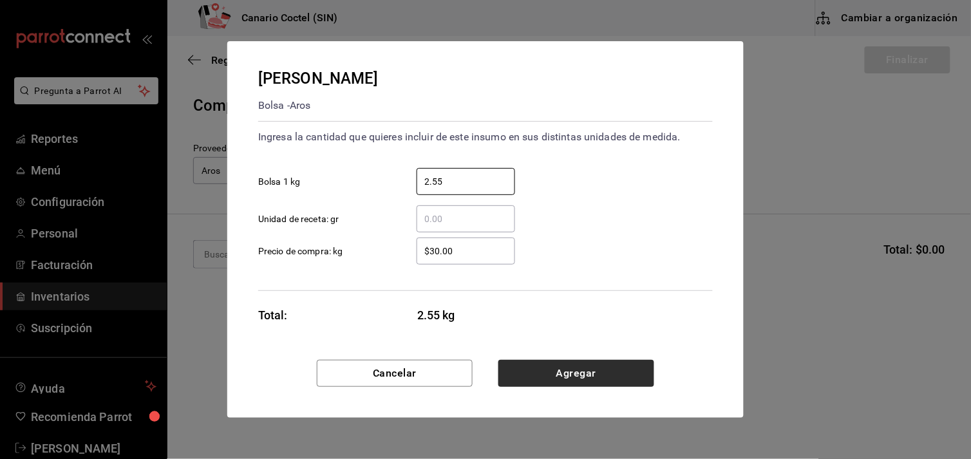
type input "2.55"
click at [612, 370] on button "Agregar" at bounding box center [576, 373] width 156 height 27
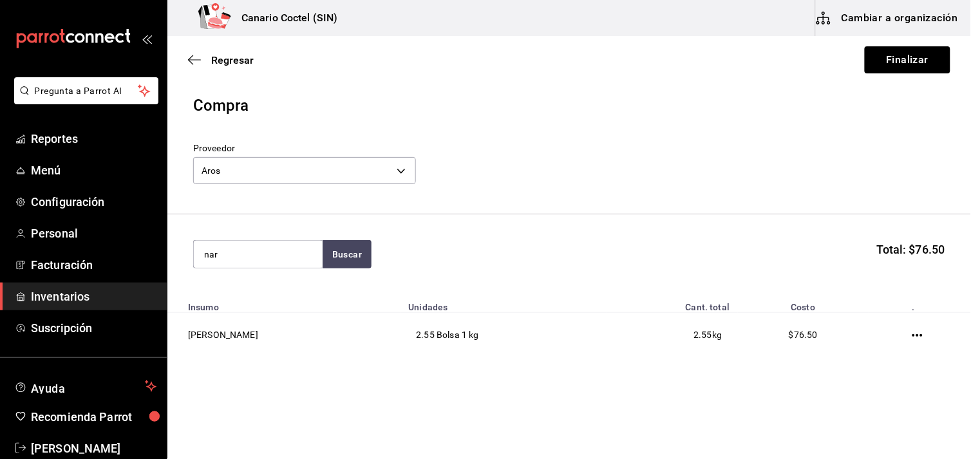
type input "nar"
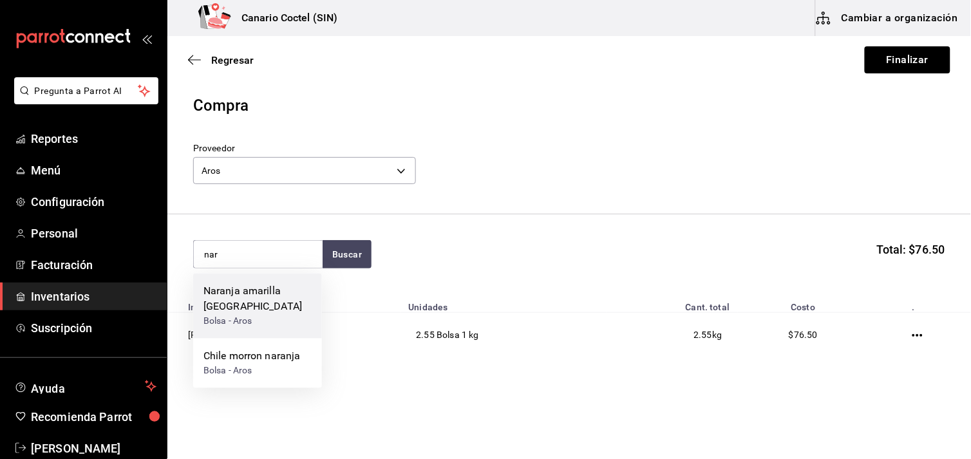
click at [200, 293] on div "Naranja amarilla [GEOGRAPHIC_DATA] Bolsa - Aros" at bounding box center [257, 306] width 129 height 65
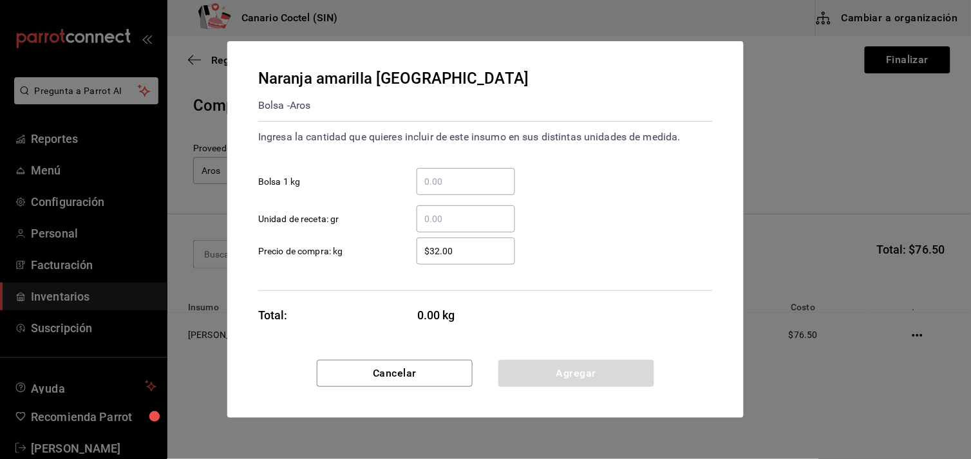
click at [440, 185] on input "​ Bolsa 1 kg" at bounding box center [466, 181] width 99 height 15
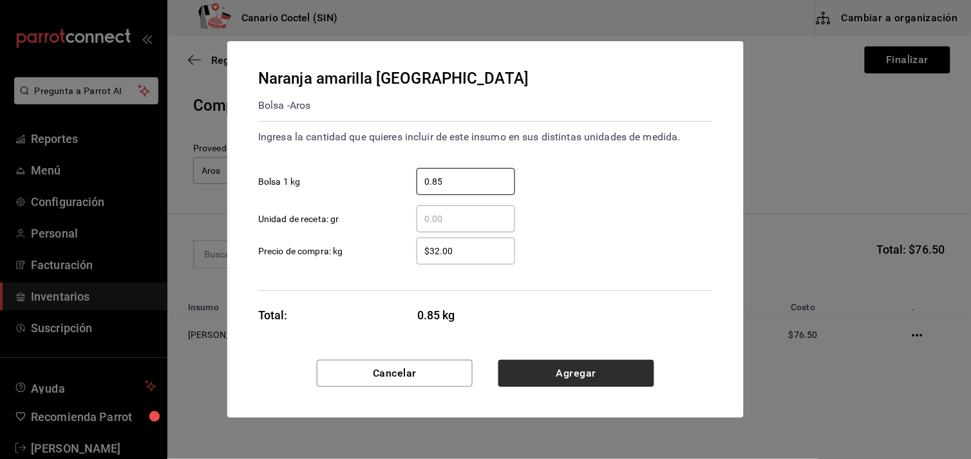
type input "0.85"
click at [569, 365] on button "Agregar" at bounding box center [576, 373] width 156 height 27
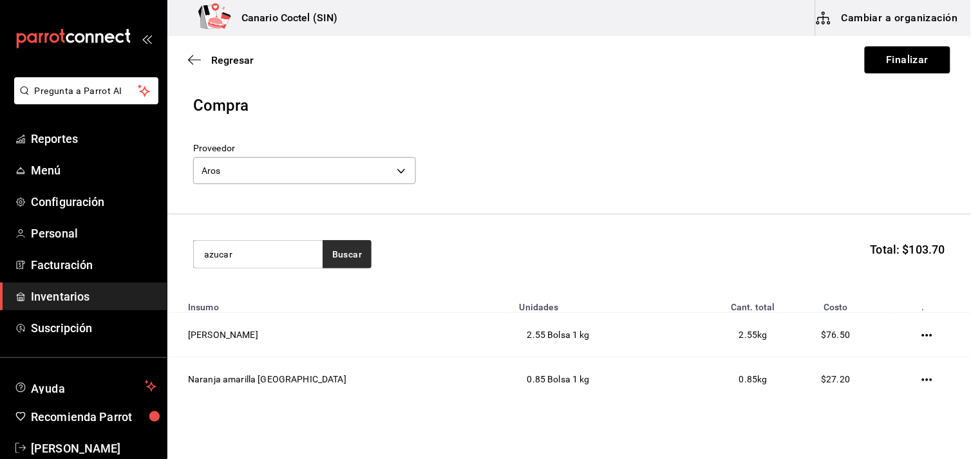
type input "azucar"
click at [349, 256] on button "Buscar" at bounding box center [347, 254] width 49 height 28
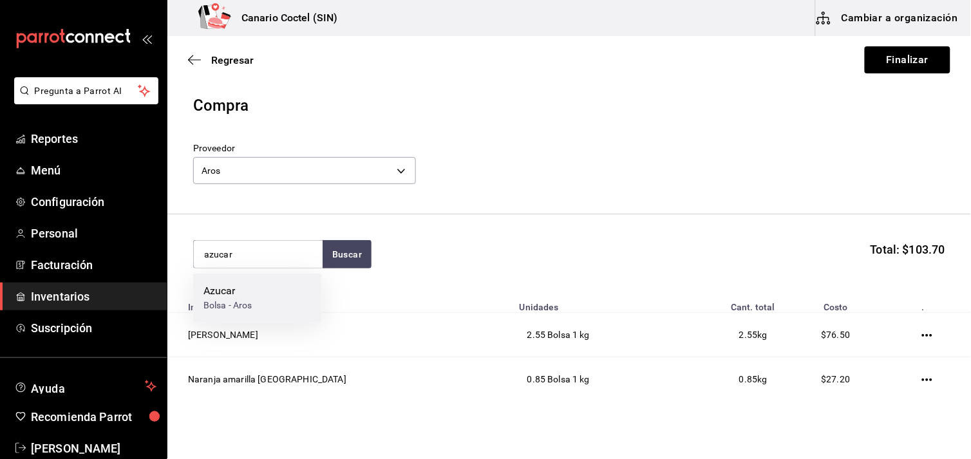
click at [259, 299] on div "Azucar Bolsa - Aros" at bounding box center [257, 299] width 129 height 50
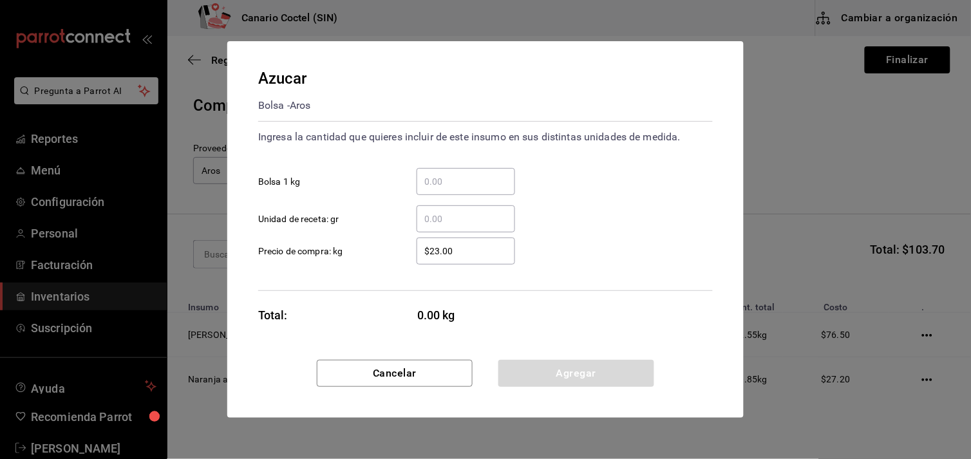
click at [449, 176] on input "​ Bolsa 1 kg" at bounding box center [466, 181] width 99 height 15
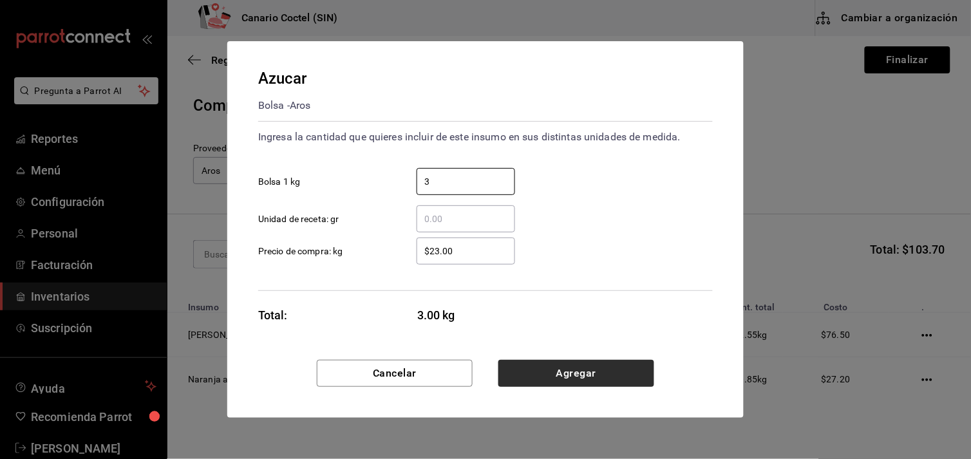
type input "3"
click at [575, 369] on button "Agregar" at bounding box center [576, 373] width 156 height 27
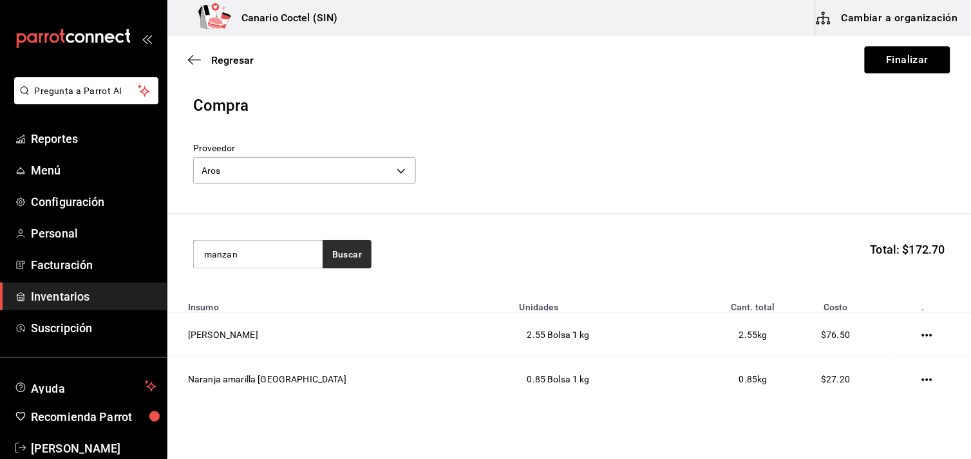
type input "manzan"
click at [336, 253] on button "Buscar" at bounding box center [347, 254] width 49 height 28
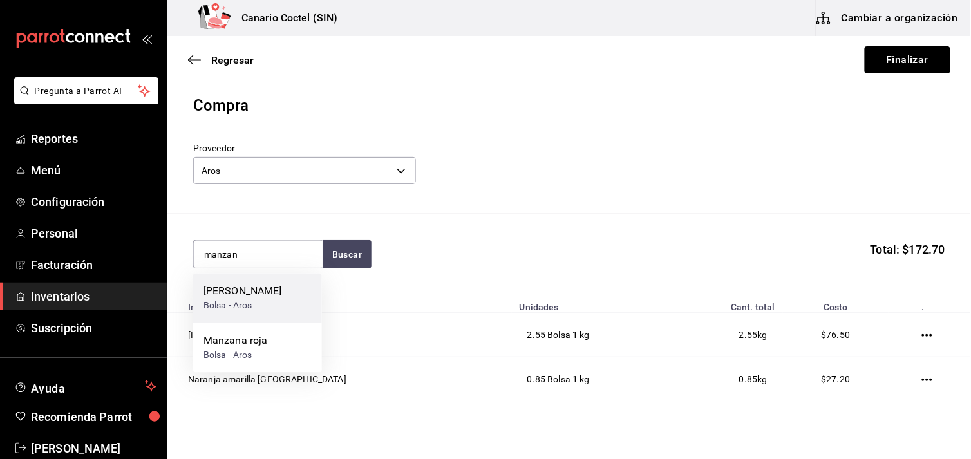
click at [265, 290] on div "[PERSON_NAME]" at bounding box center [242, 291] width 79 height 15
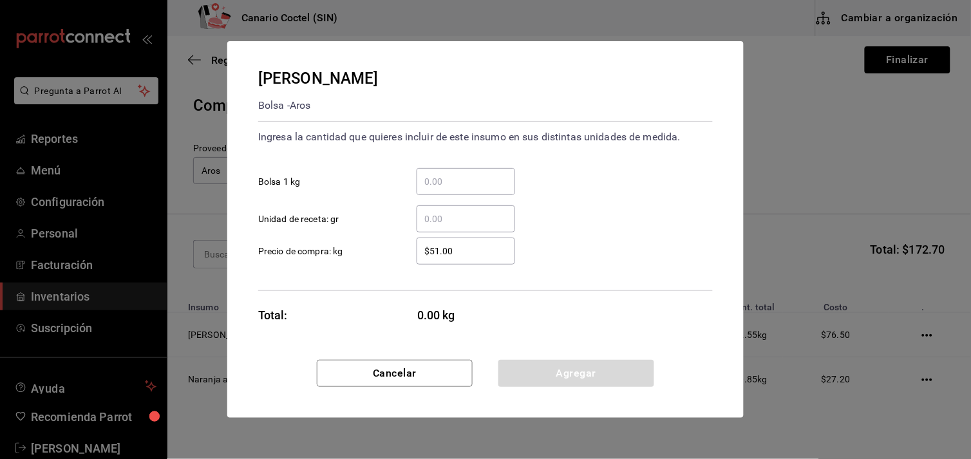
click at [447, 187] on input "​ Bolsa 1 kg" at bounding box center [466, 181] width 99 height 15
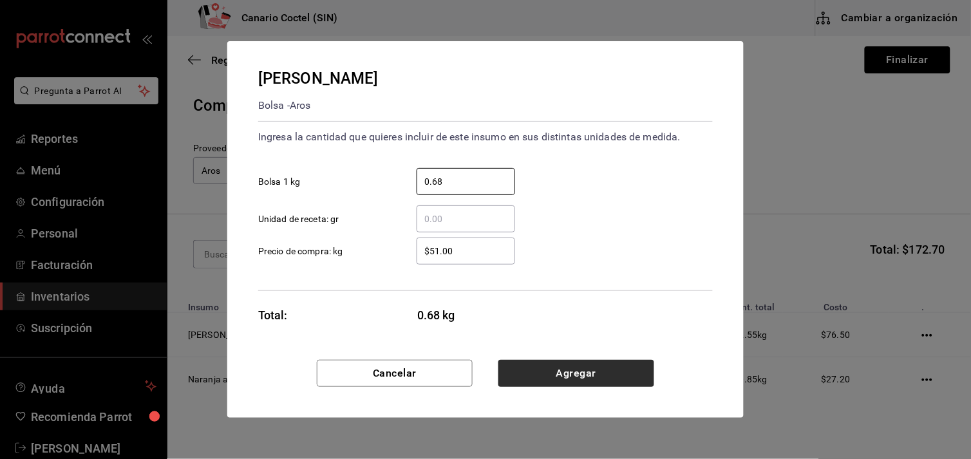
type input "0.68"
click at [581, 374] on button "Agregar" at bounding box center [576, 373] width 156 height 27
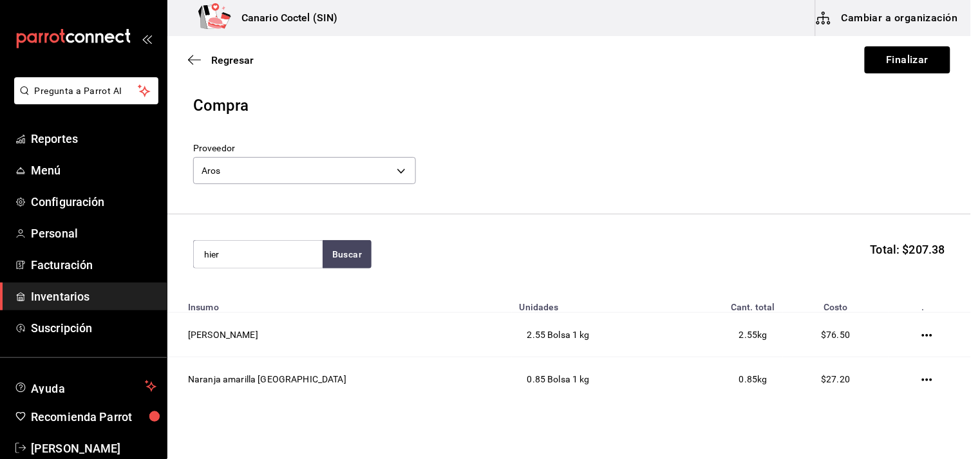
type input "hier"
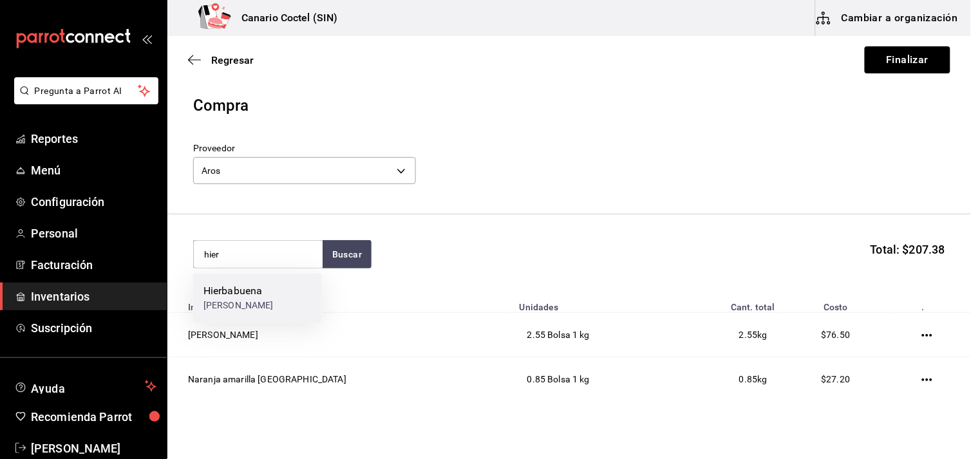
click at [261, 297] on div "Hierbabuena" at bounding box center [238, 291] width 70 height 15
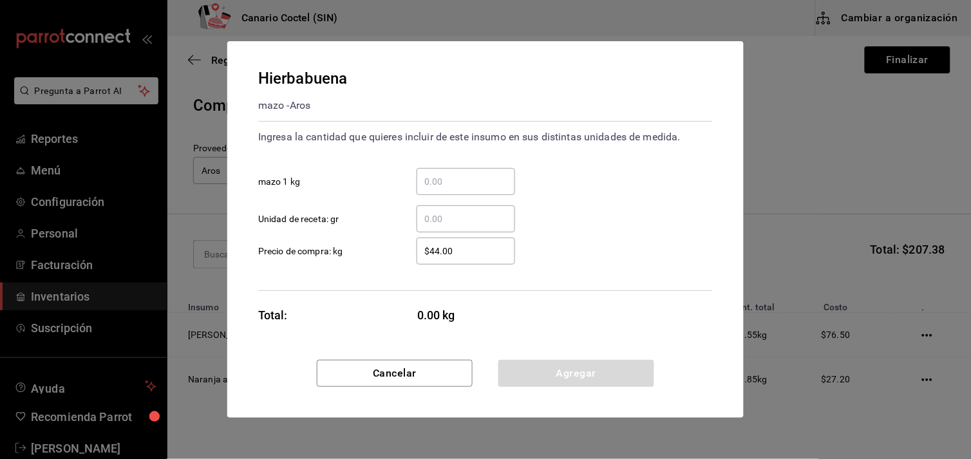
click at [429, 189] on input "​ mazo 1 kg" at bounding box center [466, 181] width 99 height 15
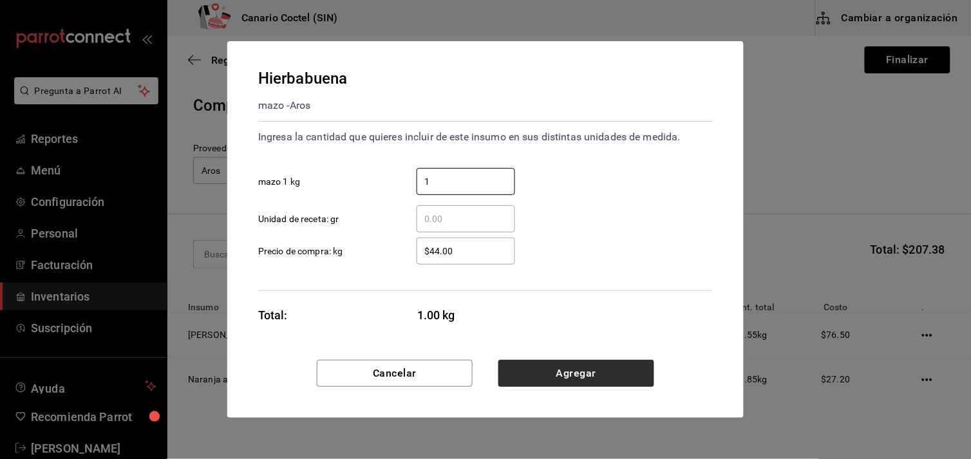
type input "1"
click at [610, 372] on button "Agregar" at bounding box center [576, 373] width 156 height 27
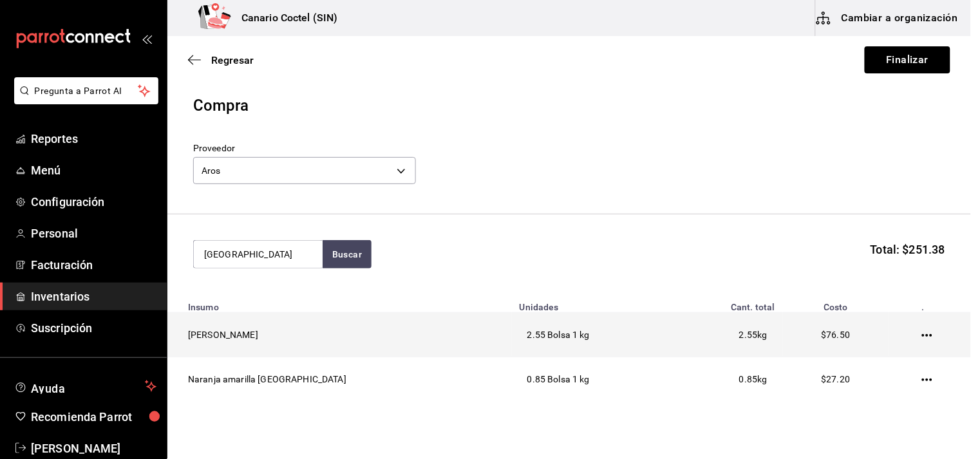
type input "[GEOGRAPHIC_DATA]"
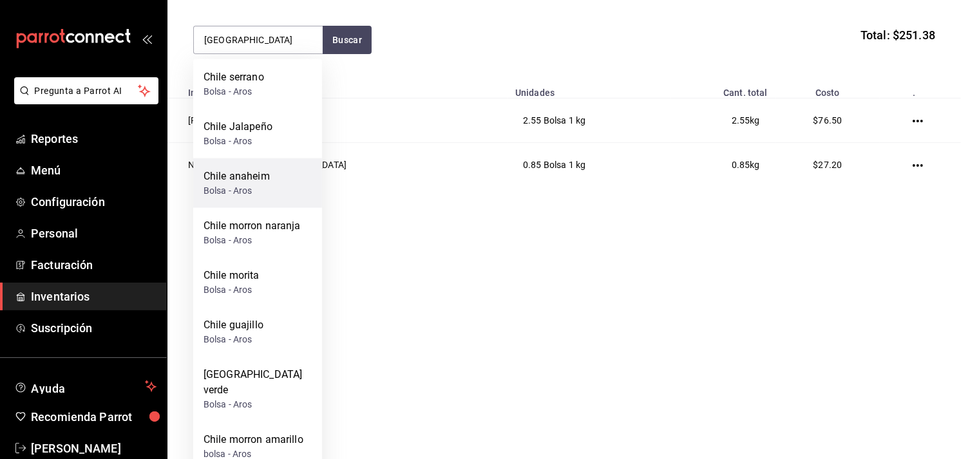
scroll to position [357, 0]
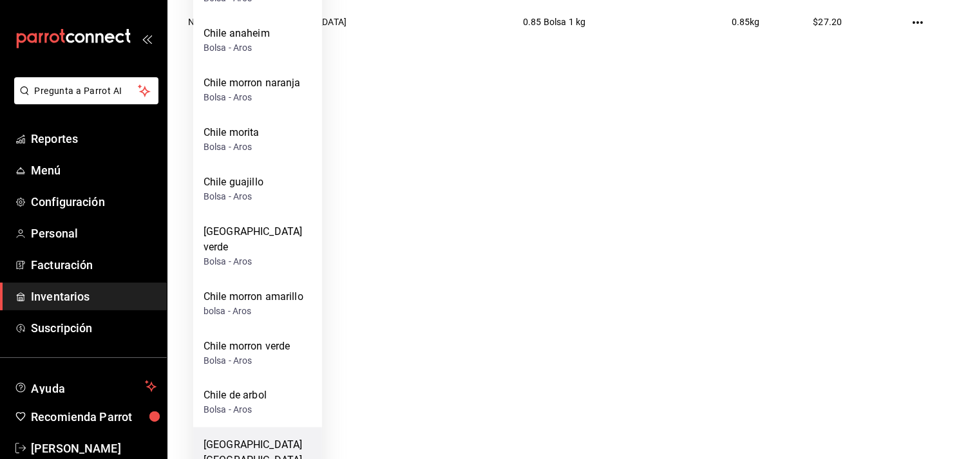
click at [258, 433] on div "chile [GEOGRAPHIC_DATA] Bolsa - [GEOGRAPHIC_DATA]" at bounding box center [257, 460] width 129 height 65
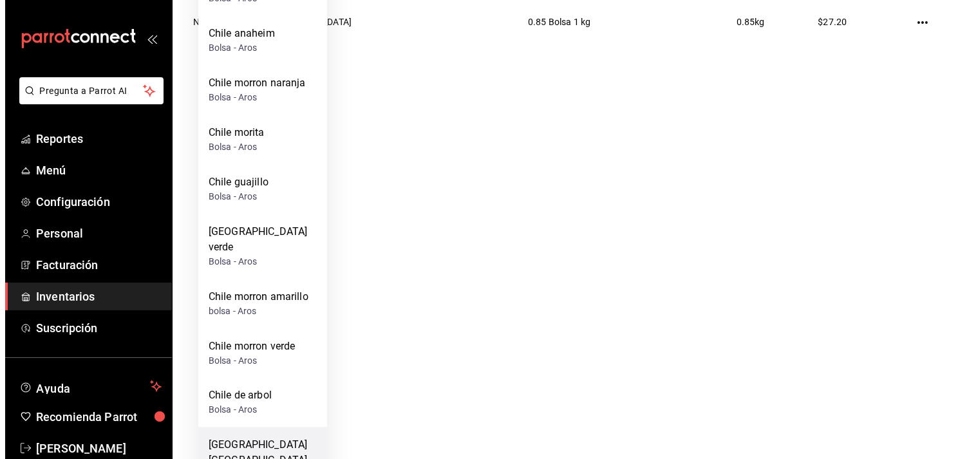
scroll to position [0, 0]
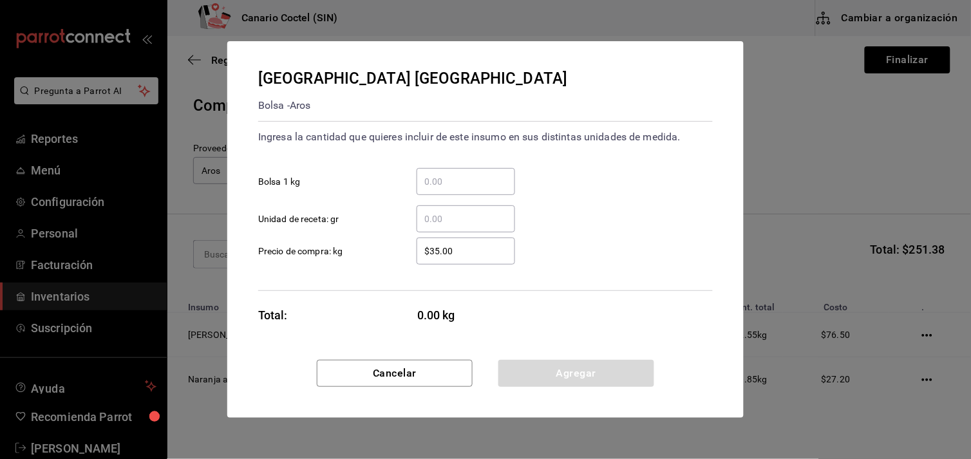
click at [453, 178] on input "​ Bolsa 1 kg" at bounding box center [466, 181] width 99 height 15
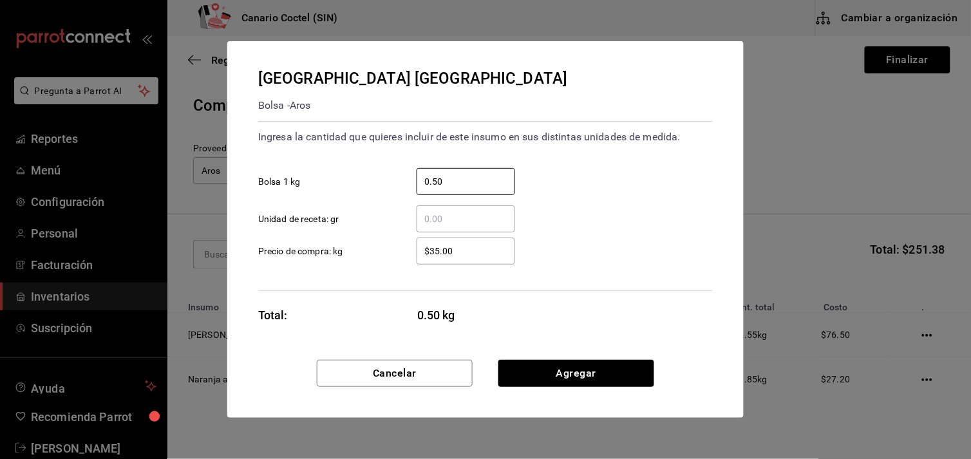
type input "0.50"
drag, startPoint x: 587, startPoint y: 388, endPoint x: 585, endPoint y: 379, distance: 9.2
click at [587, 387] on div "Cancelar Agregar" at bounding box center [485, 389] width 516 height 58
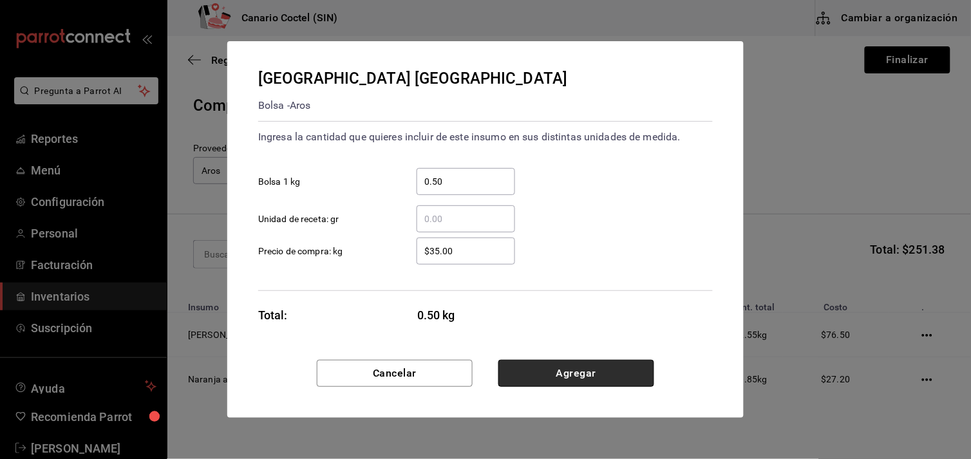
click at [585, 378] on button "Agregar" at bounding box center [576, 373] width 156 height 27
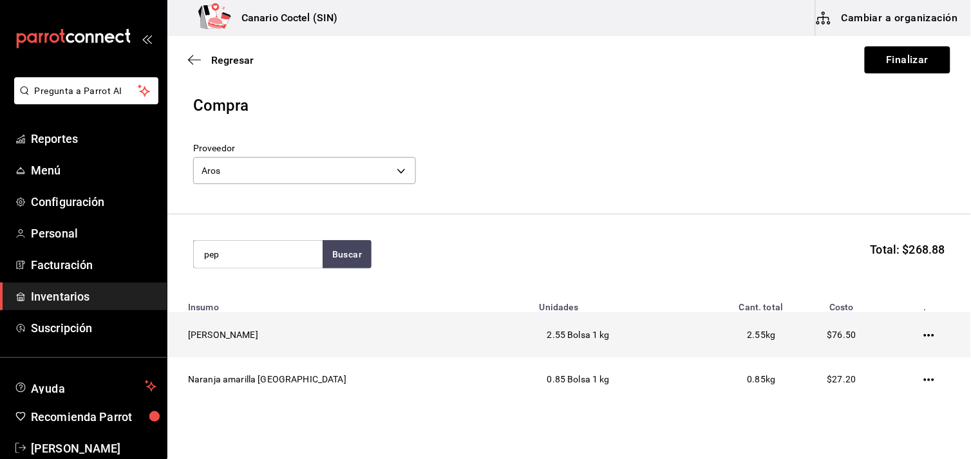
type input "pep"
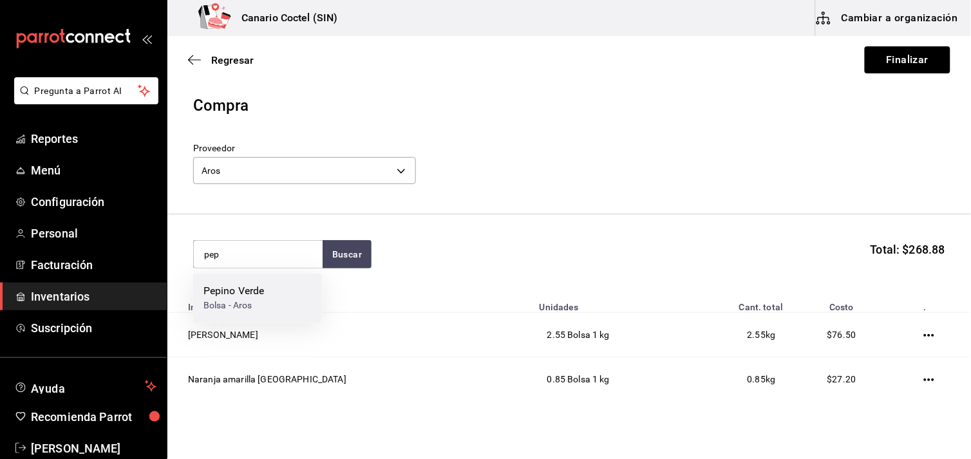
click at [254, 298] on div "Pepino Verde" at bounding box center [233, 291] width 61 height 15
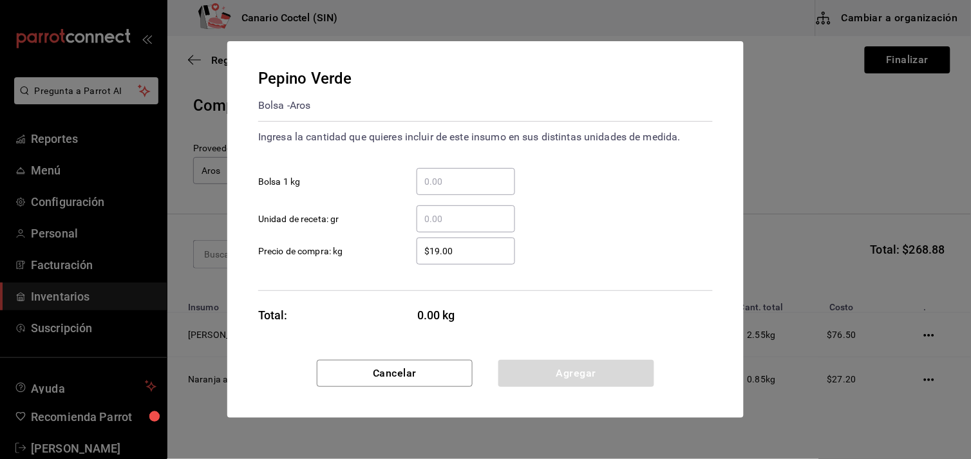
click at [429, 178] on input "​ Bolsa 1 kg" at bounding box center [466, 181] width 99 height 15
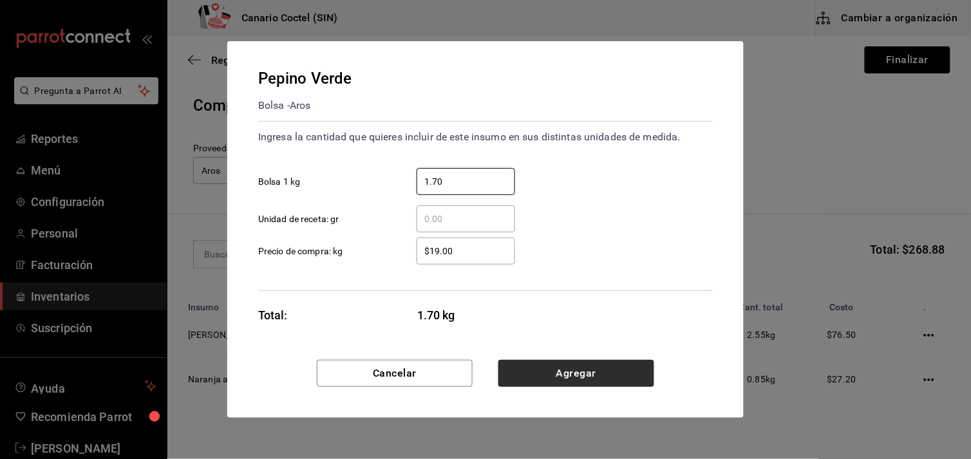
type input "1.70"
click at [578, 372] on button "Agregar" at bounding box center [576, 373] width 156 height 27
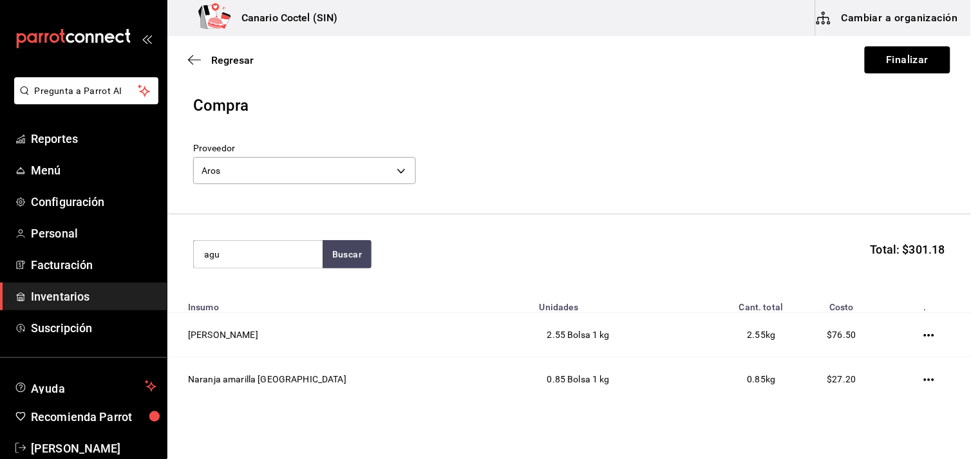
type input "agu"
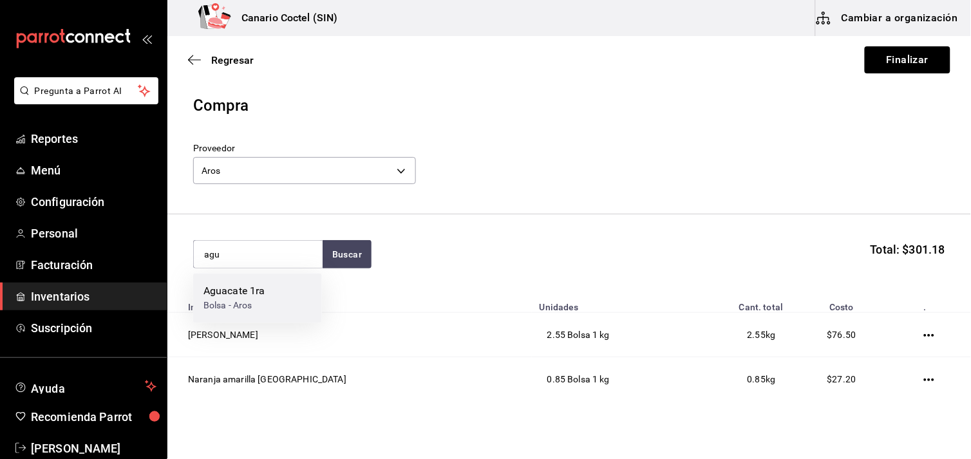
click at [249, 307] on div "Bolsa - Aros" at bounding box center [234, 306] width 62 height 14
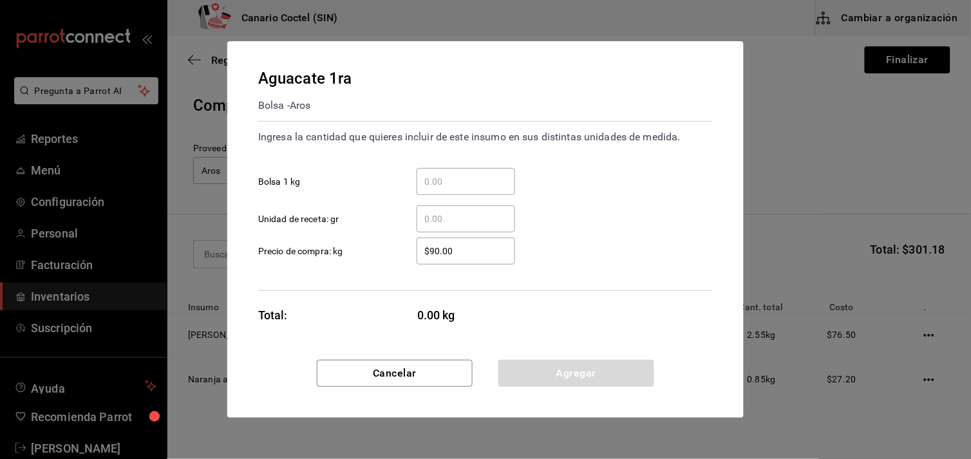
click at [440, 182] on input "​ Bolsa 1 kg" at bounding box center [466, 181] width 99 height 15
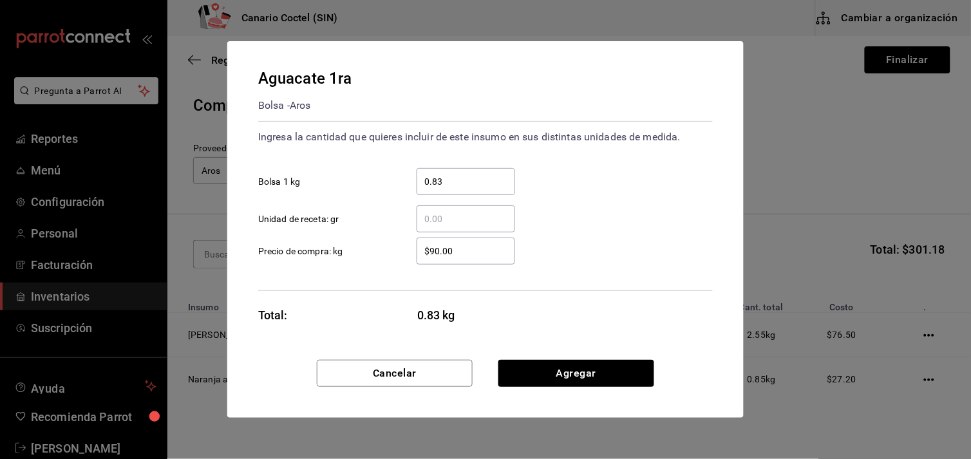
type input "0.83"
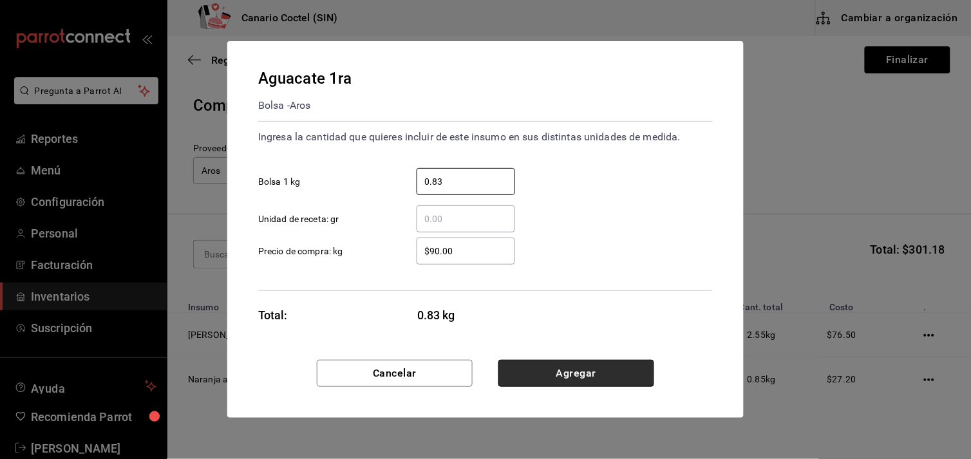
click at [580, 373] on button "Agregar" at bounding box center [576, 373] width 156 height 27
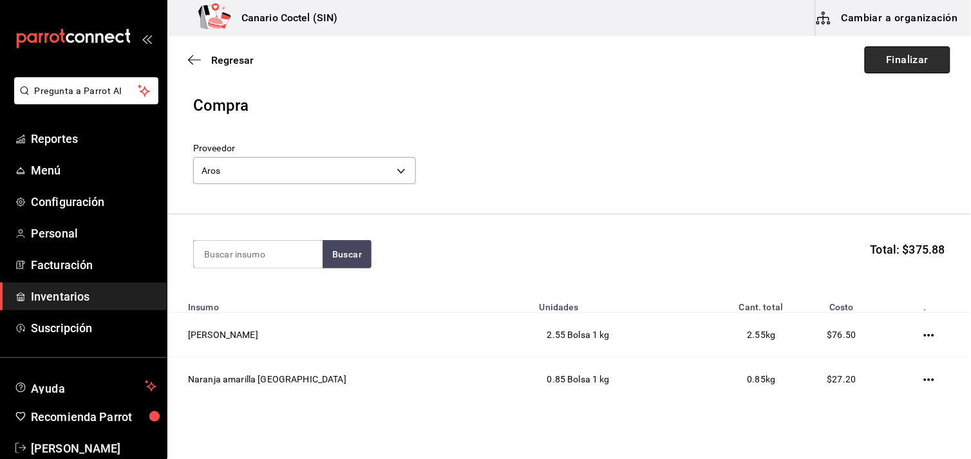
click at [881, 59] on button "Finalizar" at bounding box center [908, 59] width 86 height 27
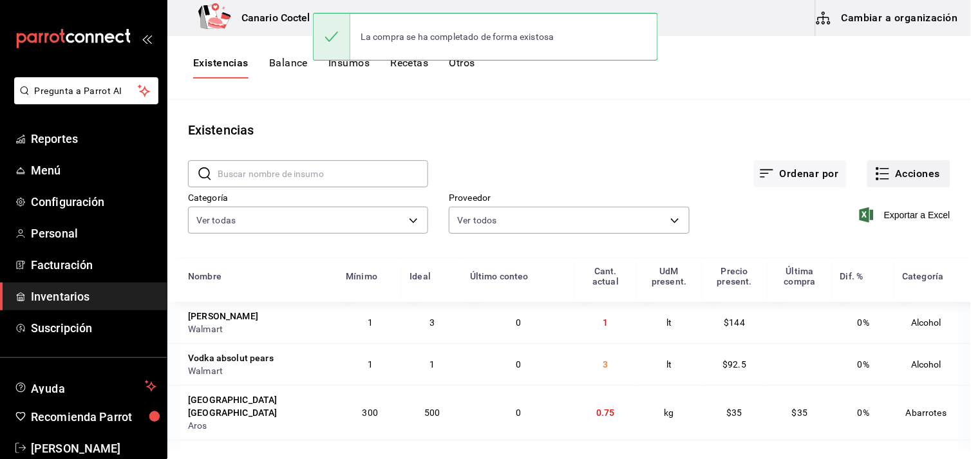
click at [925, 171] on button "Acciones" at bounding box center [908, 173] width 83 height 27
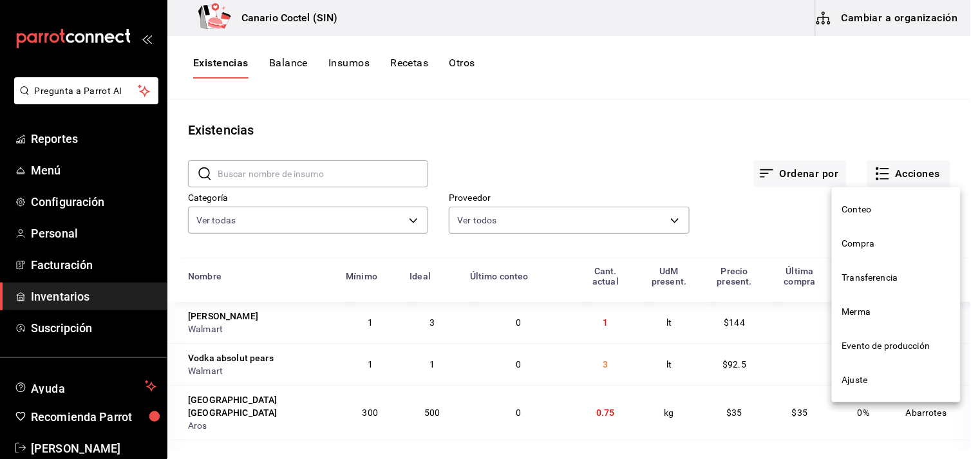
click at [883, 240] on span "Compra" at bounding box center [896, 244] width 108 height 14
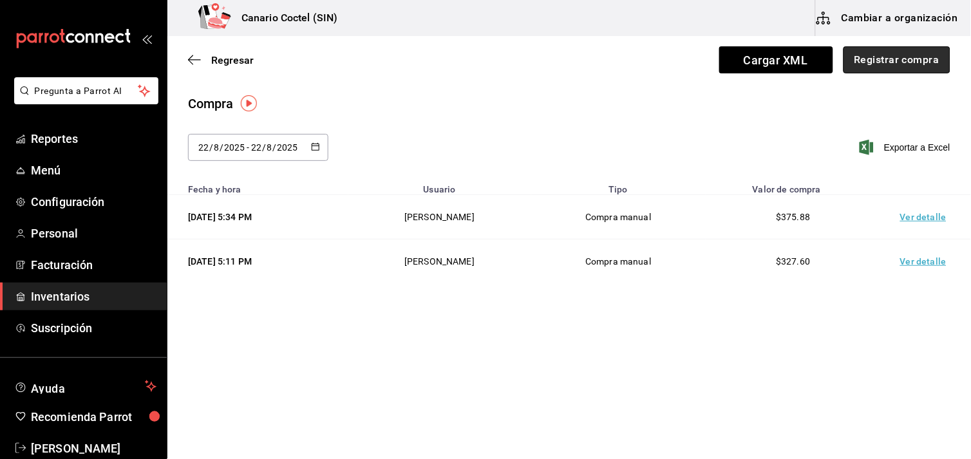
click at [880, 65] on button "Registrar compra" at bounding box center [896, 59] width 107 height 27
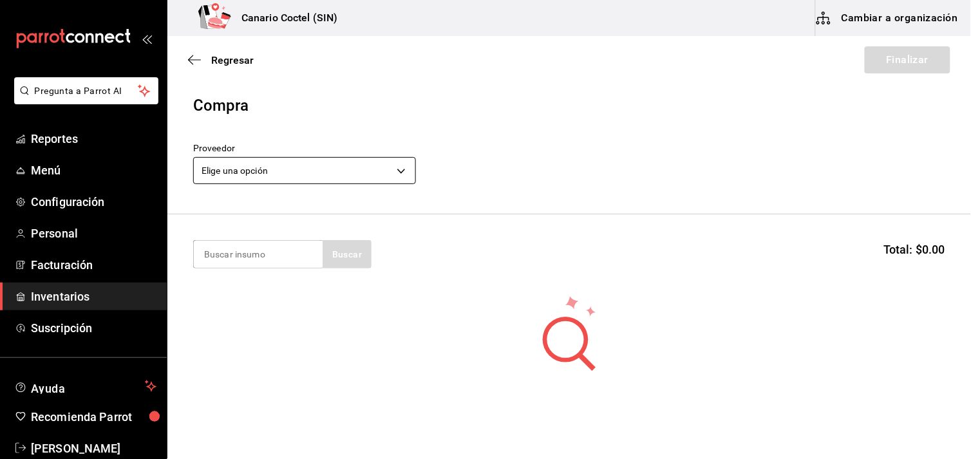
click at [402, 174] on body "Pregunta a Parrot AI Reportes Menú Configuración Personal Facturación Inventari…" at bounding box center [485, 193] width 971 height 386
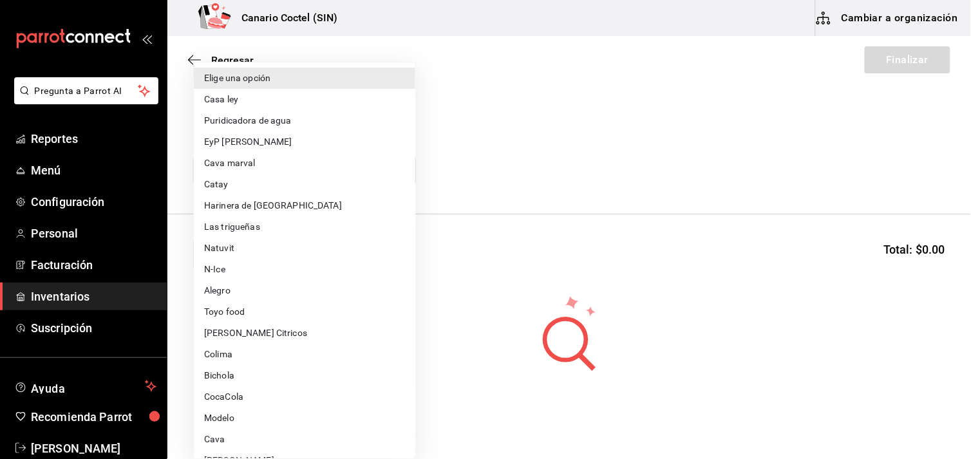
click at [252, 331] on li "[PERSON_NAME] Citricos" at bounding box center [304, 333] width 221 height 21
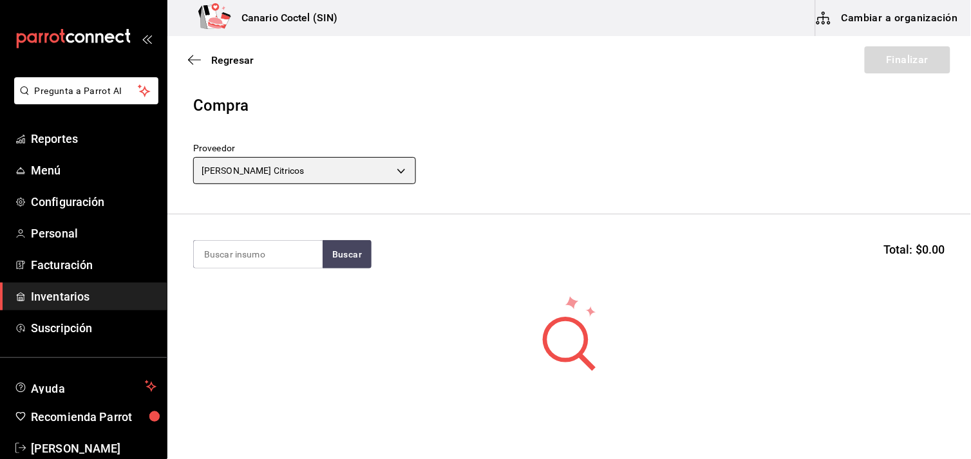
type input "9579bc58-09b3-4a88-b03e-3e11dcbeb22c"
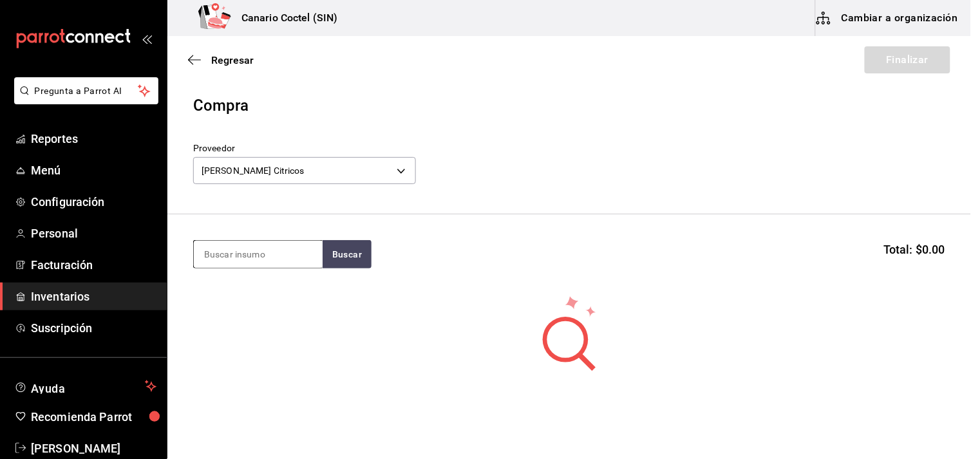
click at [267, 262] on input at bounding box center [258, 254] width 129 height 27
type input "jugo"
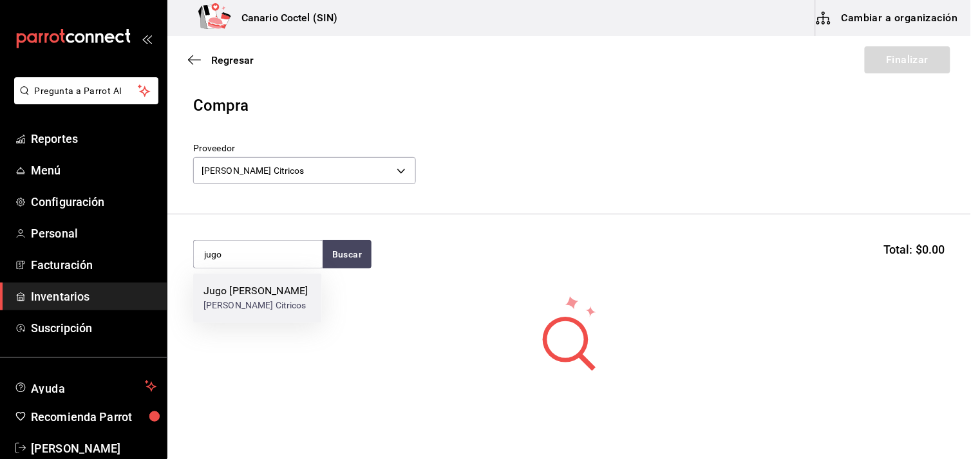
click at [252, 294] on div "Jugo [PERSON_NAME]" at bounding box center [255, 291] width 104 height 15
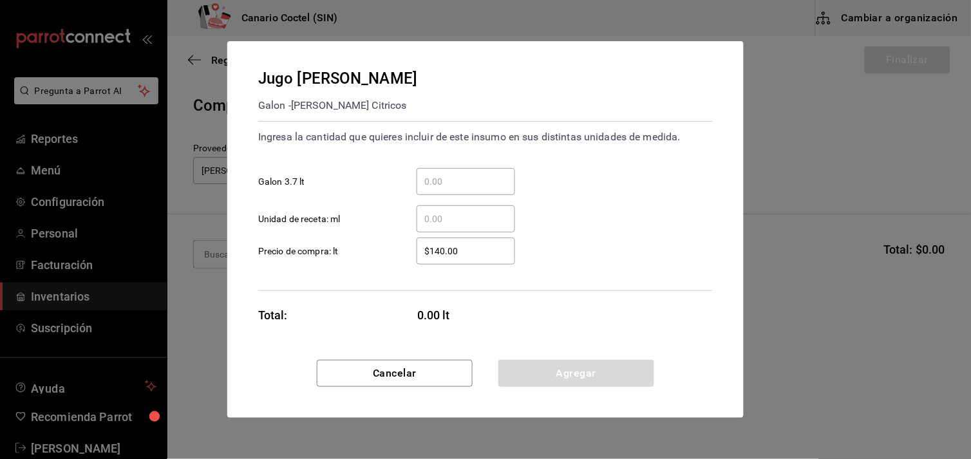
click at [473, 179] on input "​ Galon 3.7 lt" at bounding box center [466, 181] width 99 height 15
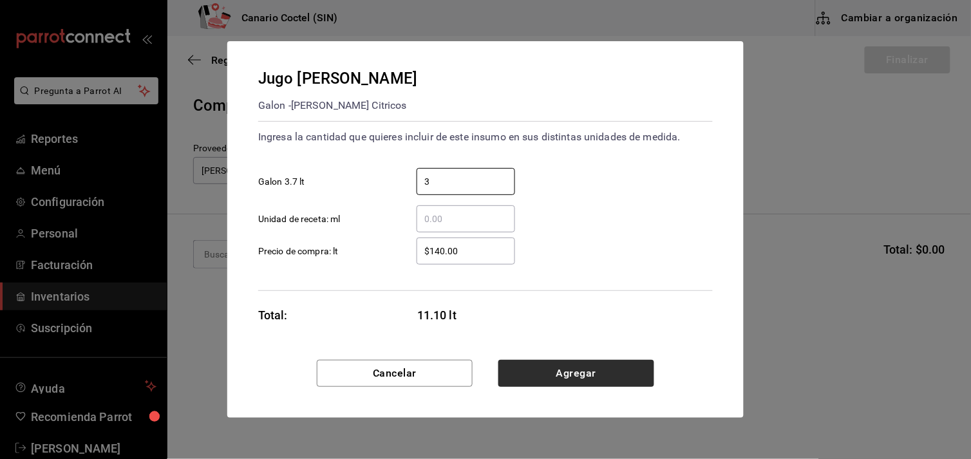
type input "3"
click at [564, 371] on button "Agregar" at bounding box center [576, 373] width 156 height 27
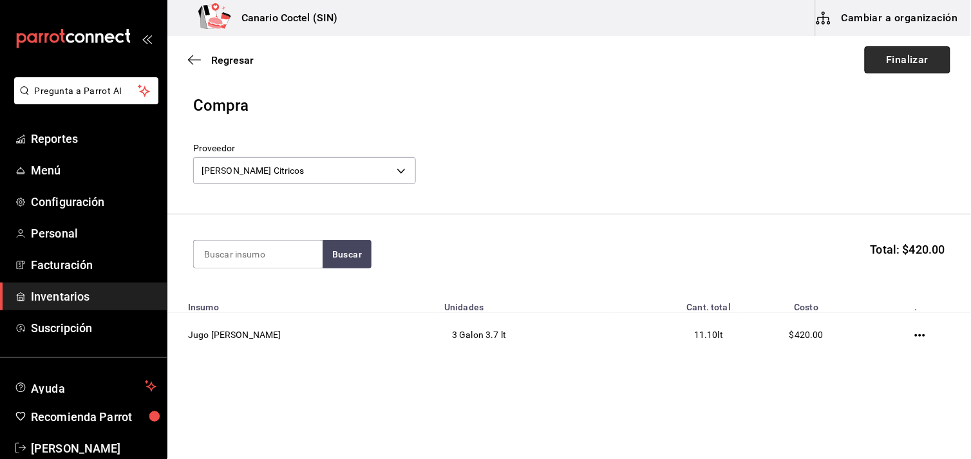
click at [880, 56] on button "Finalizar" at bounding box center [908, 59] width 86 height 27
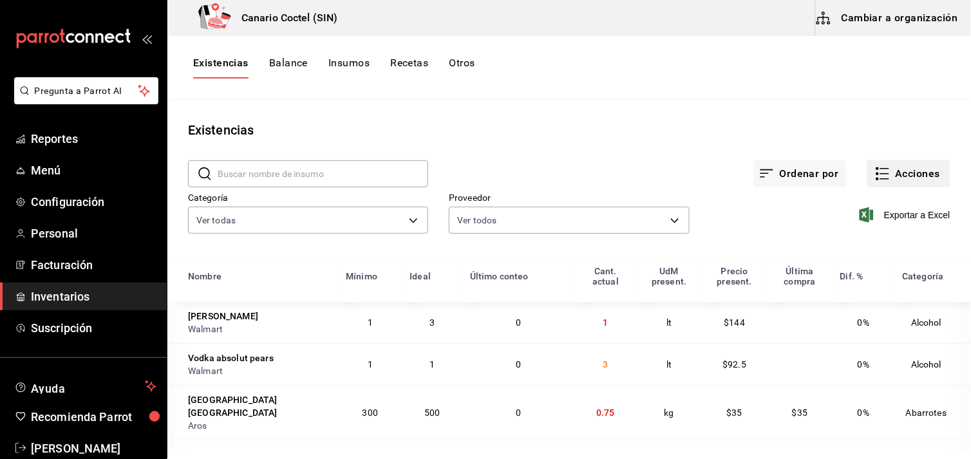
click at [912, 174] on button "Acciones" at bounding box center [908, 173] width 83 height 27
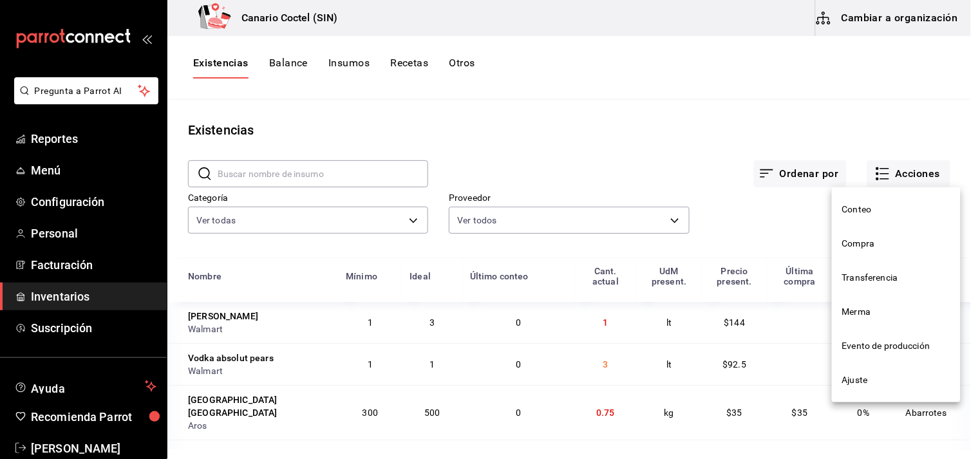
click at [864, 245] on span "Compra" at bounding box center [896, 244] width 108 height 14
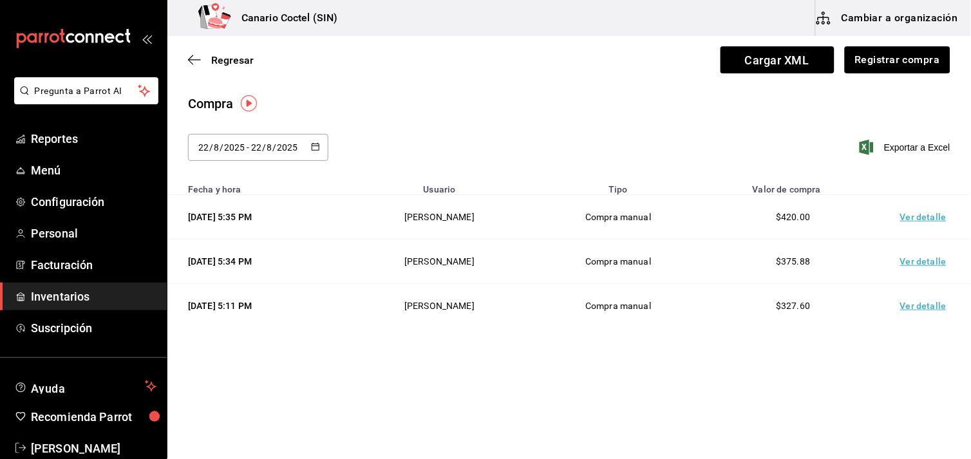
click at [319, 143] on icon "button" at bounding box center [315, 146] width 9 height 9
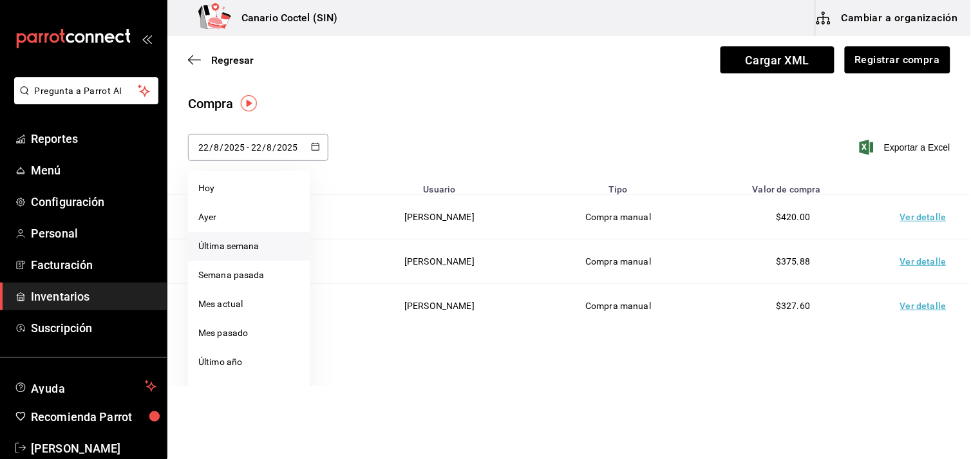
click at [247, 243] on li "Última semana" at bounding box center [249, 246] width 122 height 29
type input "[DATE]"
type input "17"
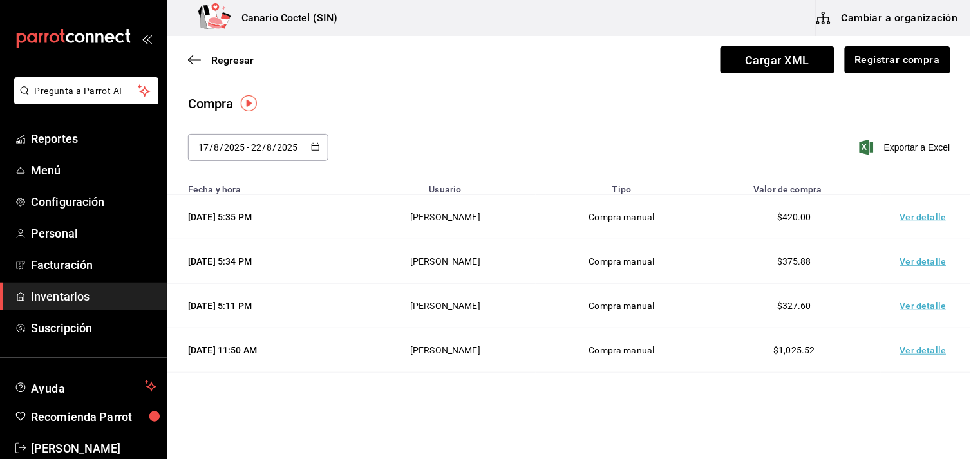
scroll to position [71, 0]
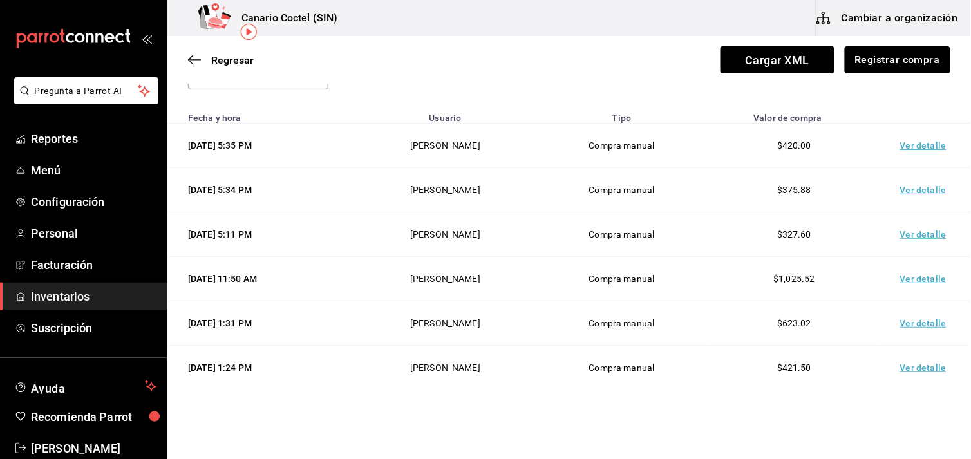
click at [912, 281] on td "Ver detalle" at bounding box center [926, 279] width 90 height 44
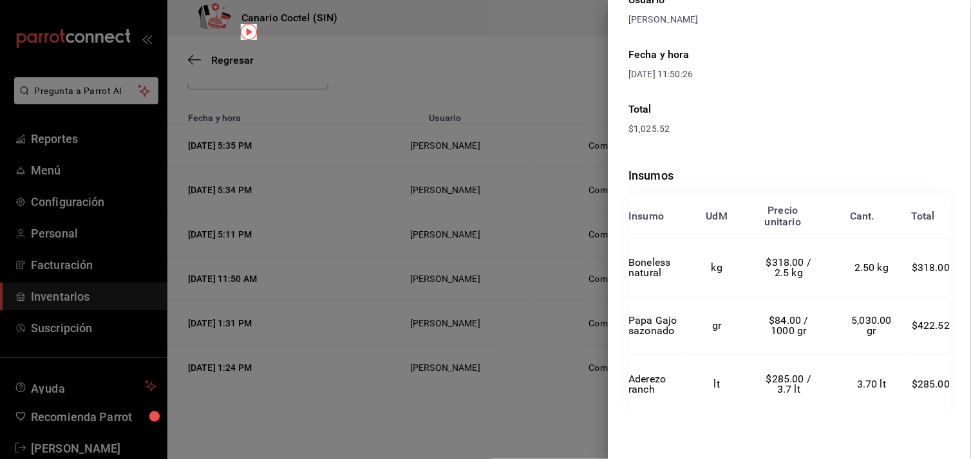
scroll to position [0, 0]
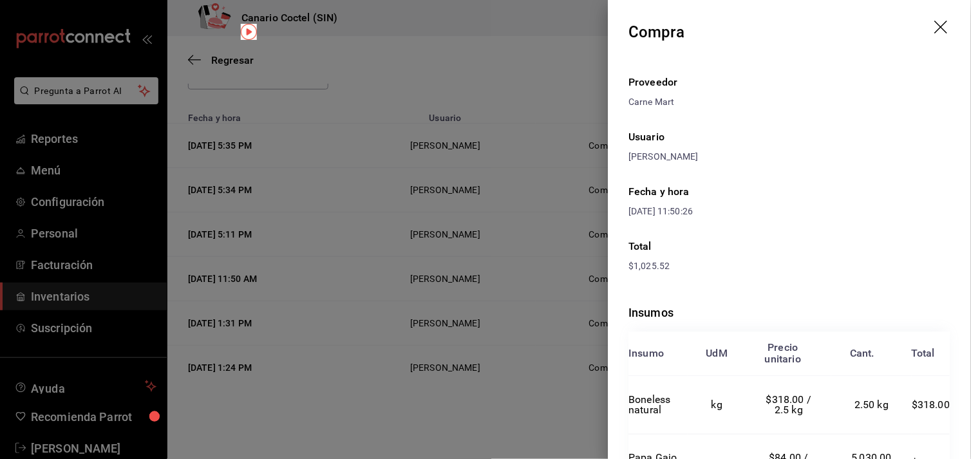
click at [554, 297] on div at bounding box center [485, 229] width 971 height 459
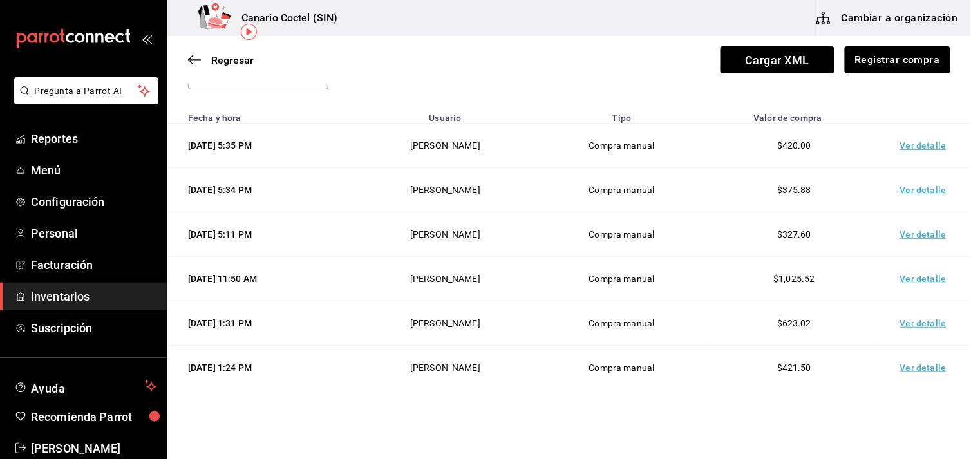
click at [896, 324] on td "Ver detalle" at bounding box center [926, 323] width 90 height 44
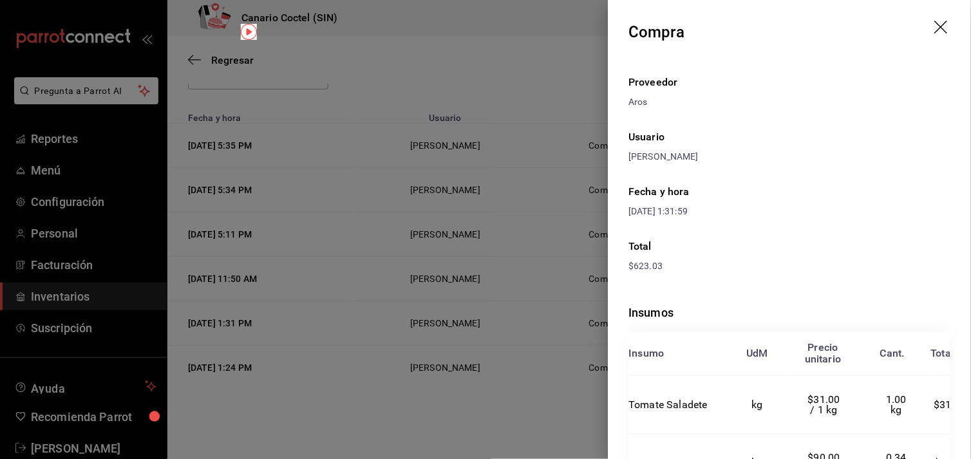
click at [556, 268] on div at bounding box center [485, 229] width 971 height 459
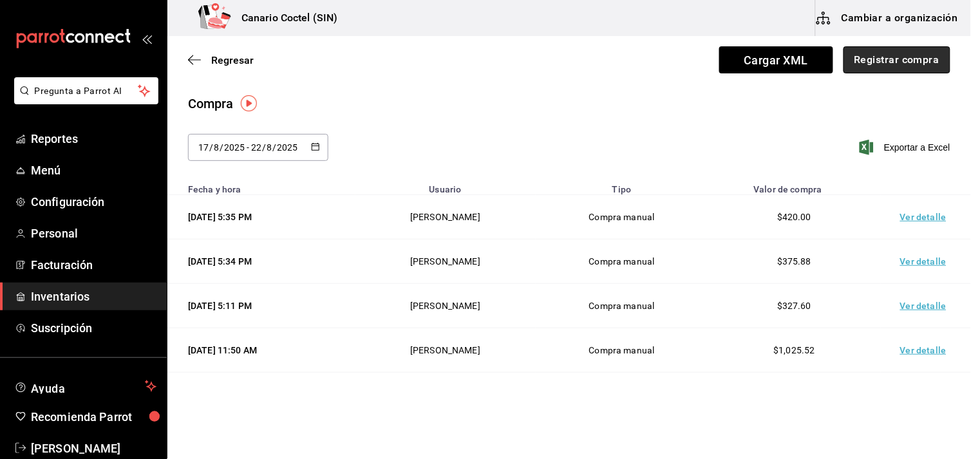
click at [899, 58] on button "Registrar compra" at bounding box center [896, 59] width 107 height 27
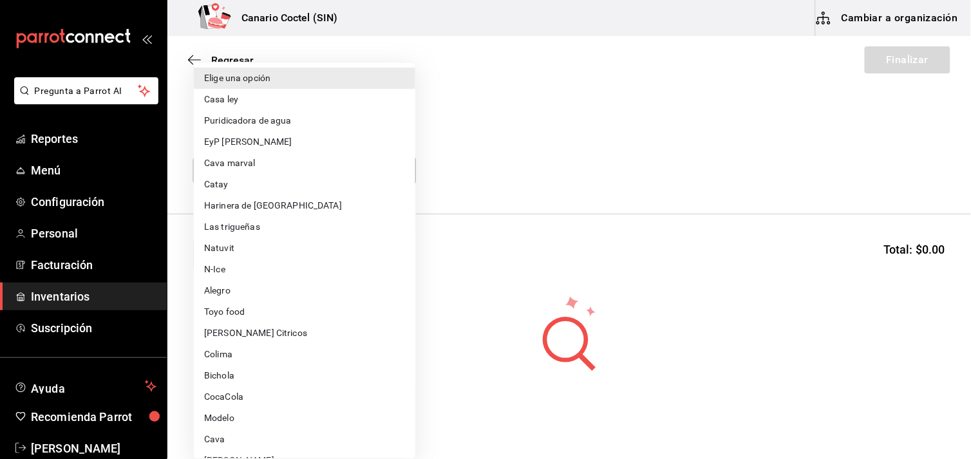
click at [397, 167] on body "Pregunta a Parrot AI Reportes Menú Configuración Personal Facturación Inventari…" at bounding box center [485, 193] width 971 height 386
click at [343, 198] on li "Harinera de [GEOGRAPHIC_DATA]" at bounding box center [304, 205] width 221 height 21
type input "12ddcfc6-9ea3-4ce0-8f85-e9b3f4dcc0c5"
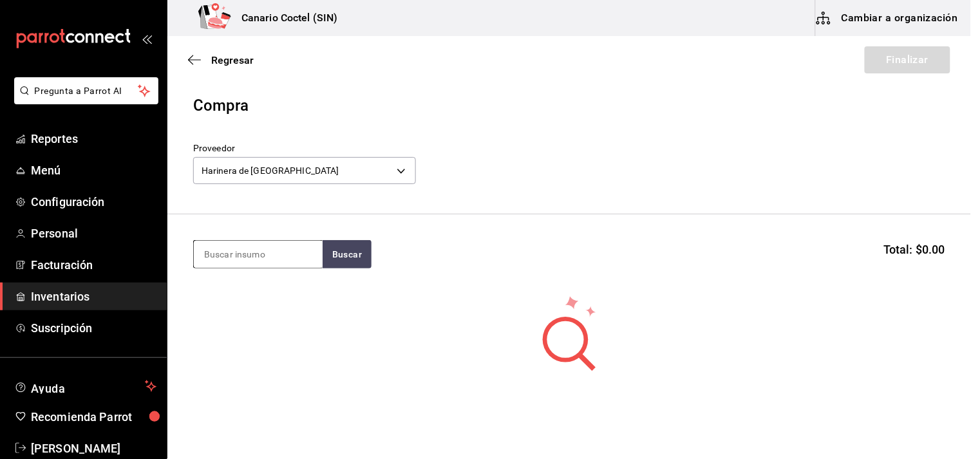
click at [280, 249] on input at bounding box center [258, 254] width 129 height 27
type input "harina"
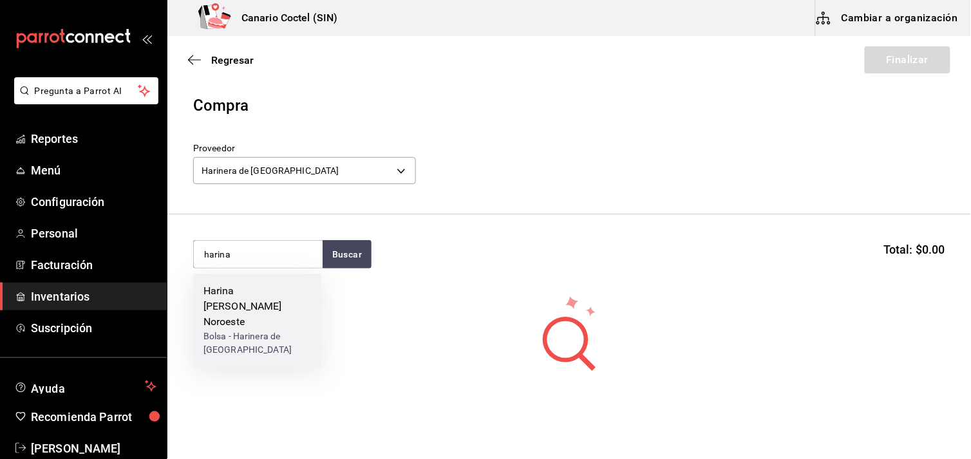
click at [231, 297] on div "Harina [PERSON_NAME] Noroeste" at bounding box center [257, 307] width 108 height 46
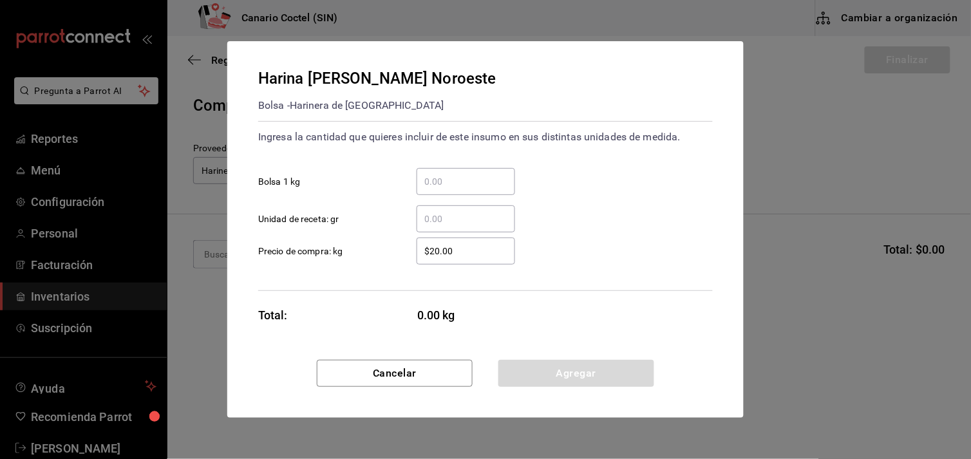
click at [453, 180] on input "​ Bolsa 1 kg" at bounding box center [466, 181] width 99 height 15
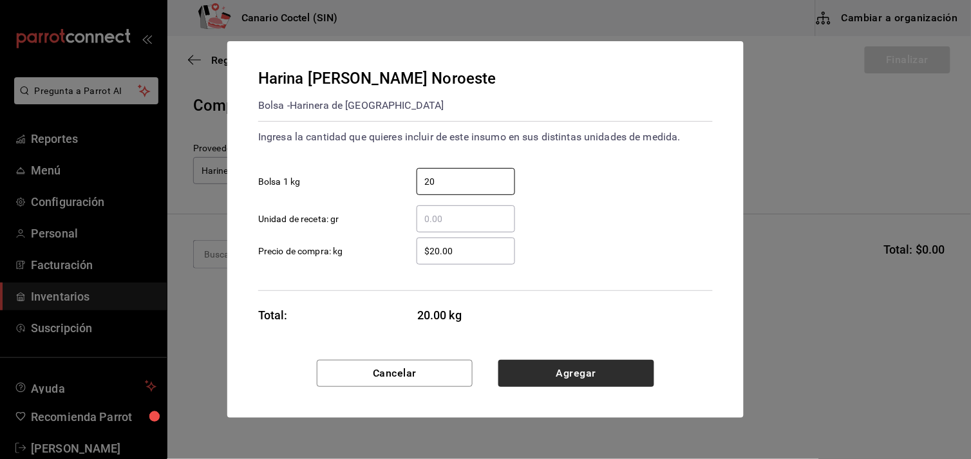
type input "20"
click at [582, 378] on button "Agregar" at bounding box center [576, 373] width 156 height 27
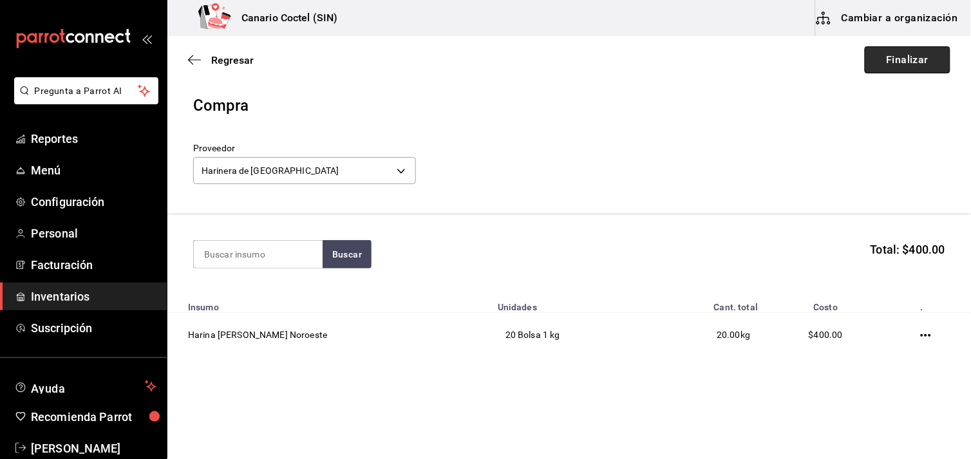
click at [874, 64] on button "Finalizar" at bounding box center [908, 59] width 86 height 27
